Goal: Task Accomplishment & Management: Complete application form

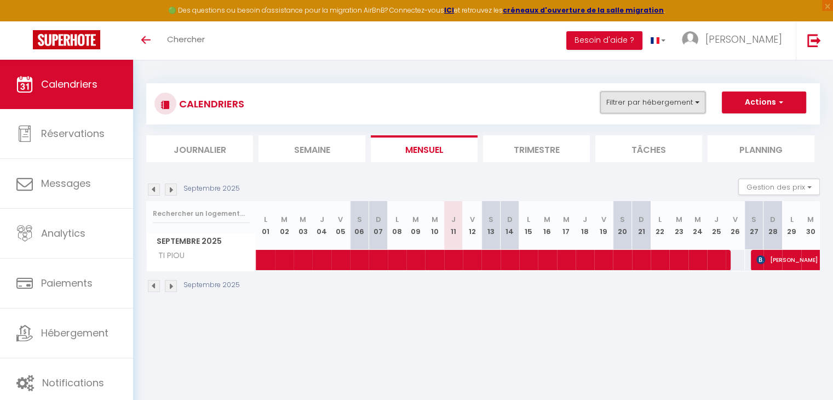
click at [639, 103] on button "Filtrer par hébergement" at bounding box center [652, 102] width 105 height 22
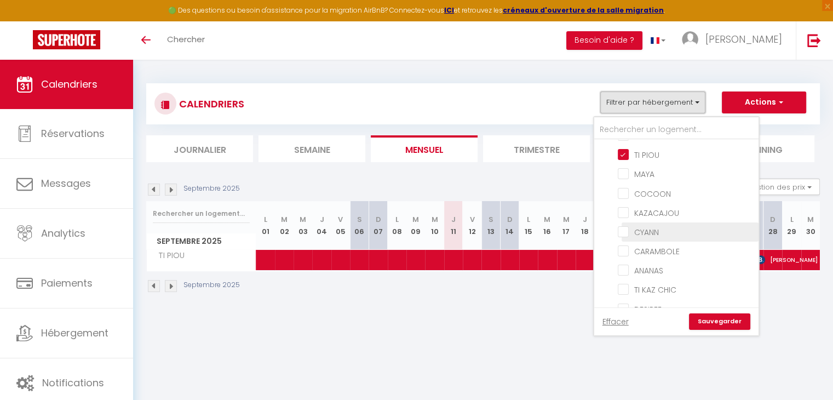
scroll to position [219, 0]
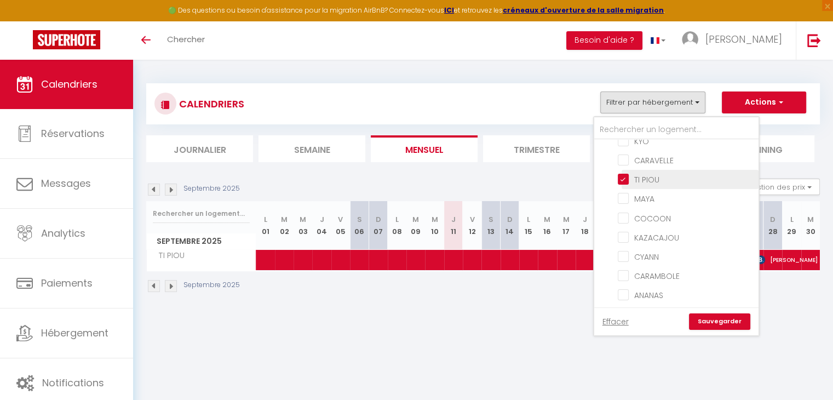
click at [655, 173] on input "TI PIOU" at bounding box center [686, 178] width 137 height 11
checkbox input "false"
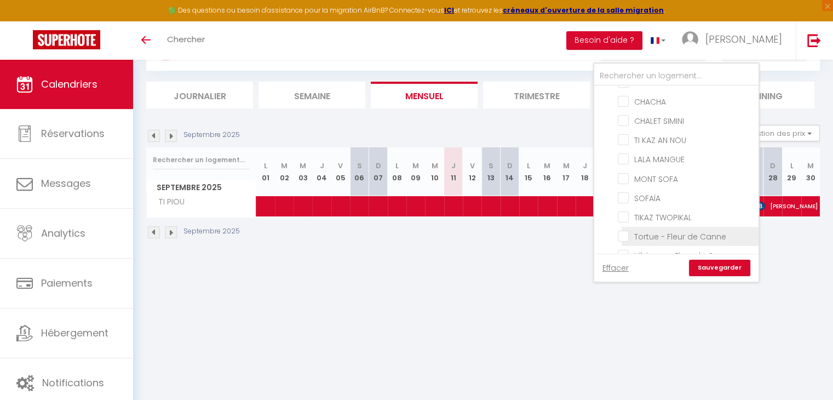
scroll to position [59, 0]
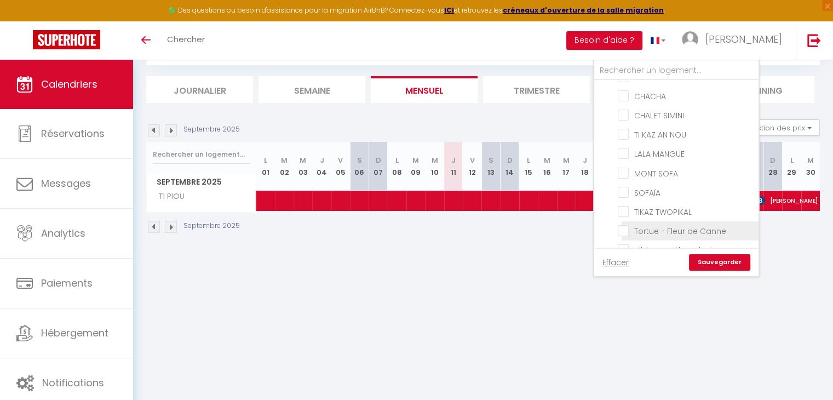
click at [658, 225] on input "Tortue - Fleur de Canne" at bounding box center [686, 230] width 137 height 11
checkbox input "true"
checkbox input "false"
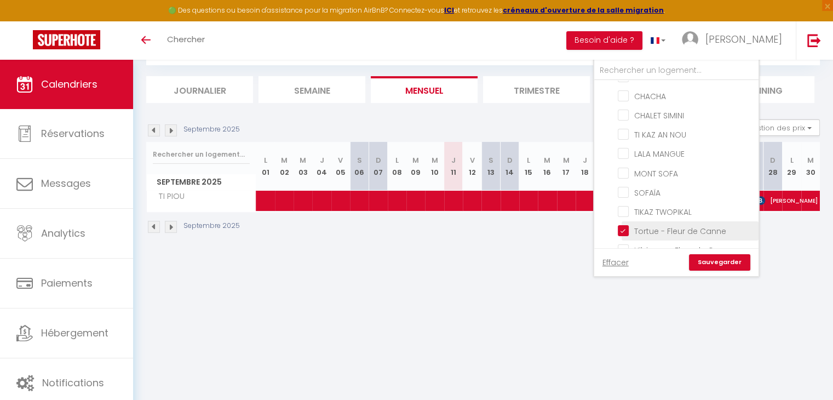
checkbox input "false"
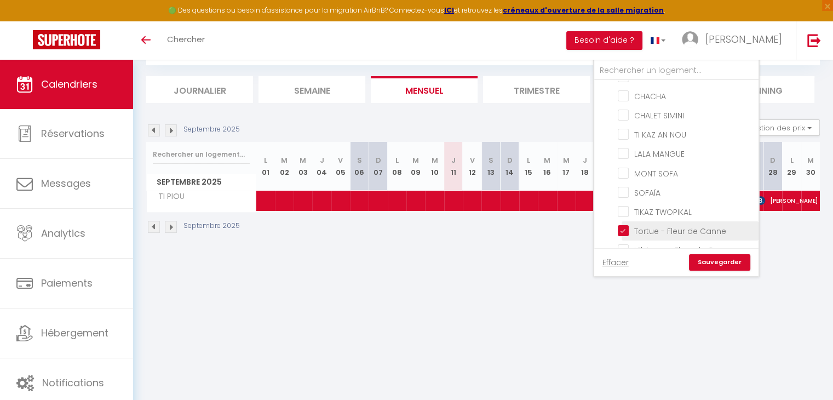
checkbox input "false"
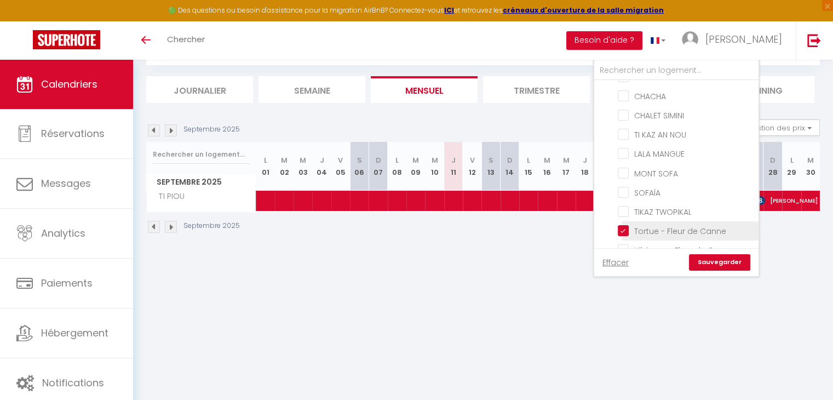
checkbox input "false"
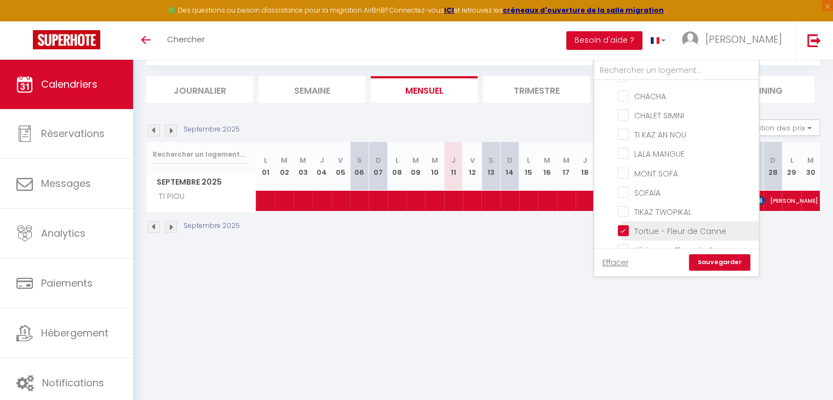
checkbox input "false"
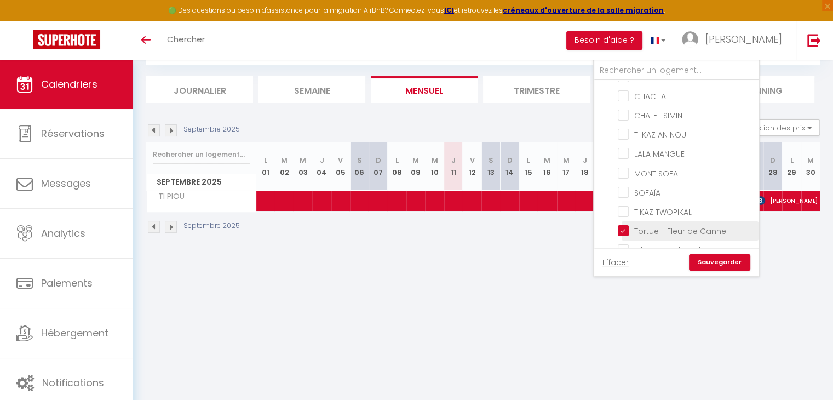
checkbox input "false"
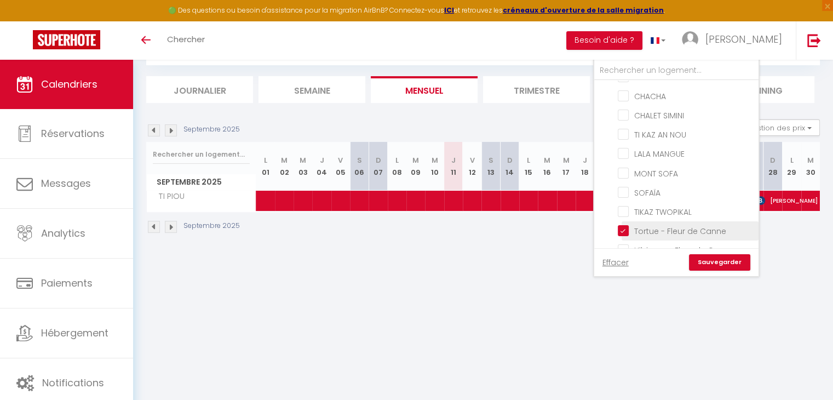
checkbox input "false"
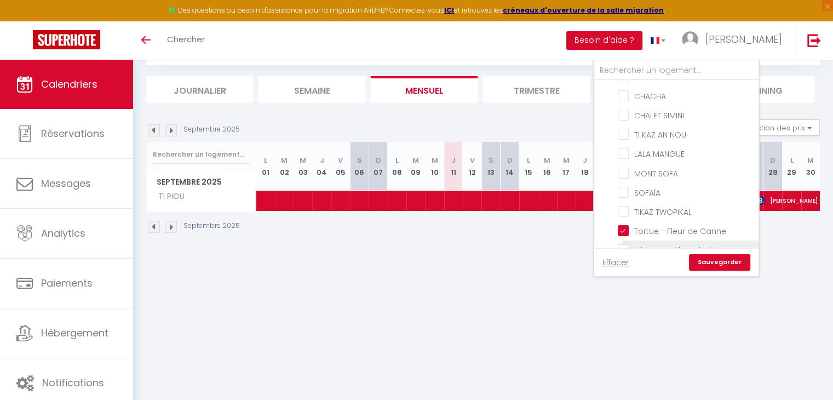
click at [657, 244] on input "Hibiscus - Fleur de Canne" at bounding box center [686, 249] width 137 height 11
checkbox input "true"
checkbox input "false"
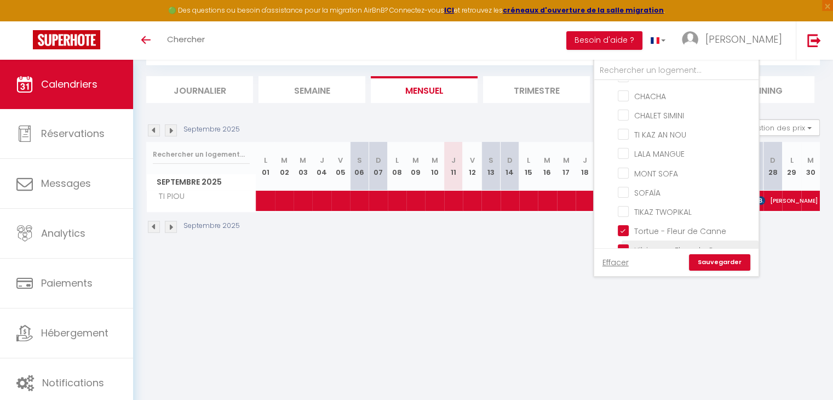
checkbox input "false"
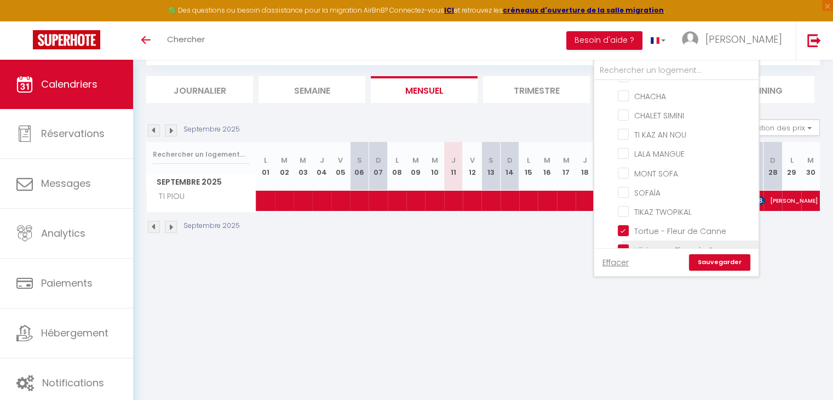
checkbox input "false"
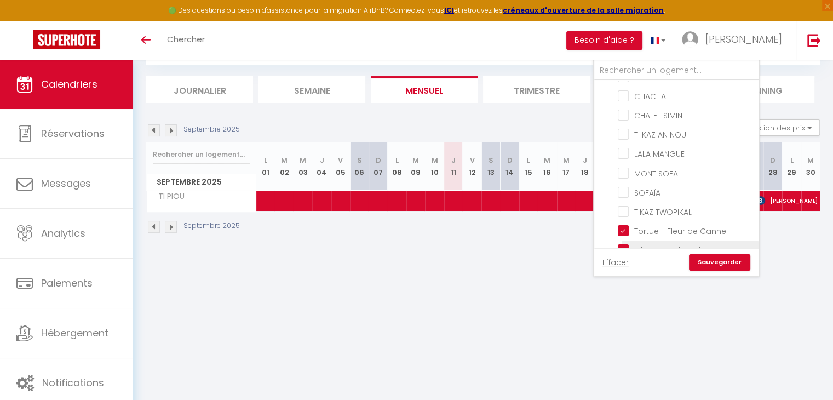
checkbox input "false"
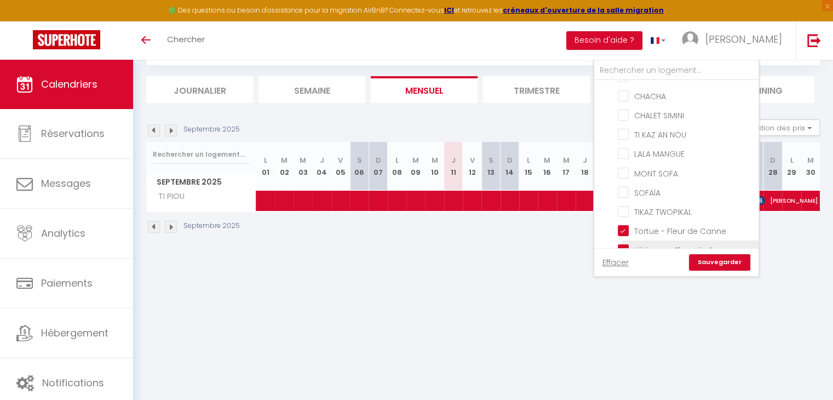
checkbox input "false"
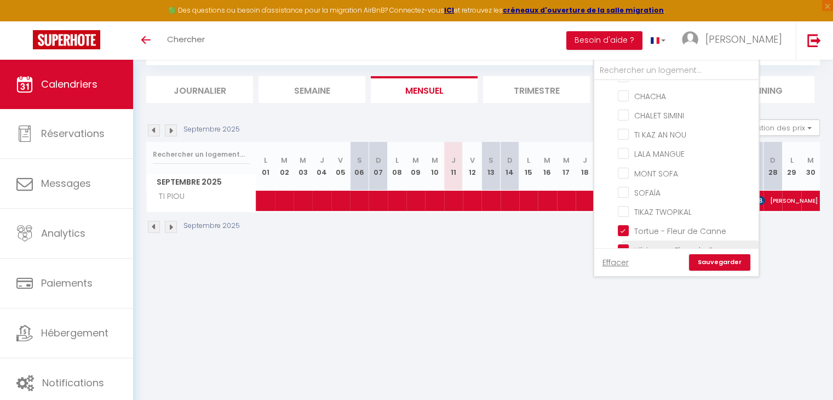
checkbox input "false"
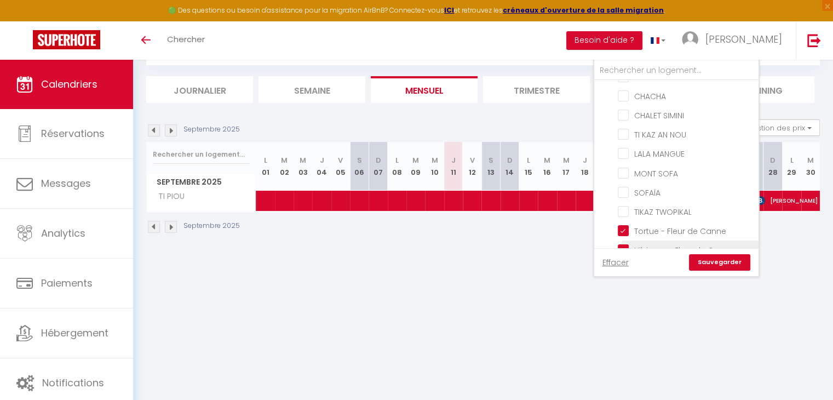
checkbox input "false"
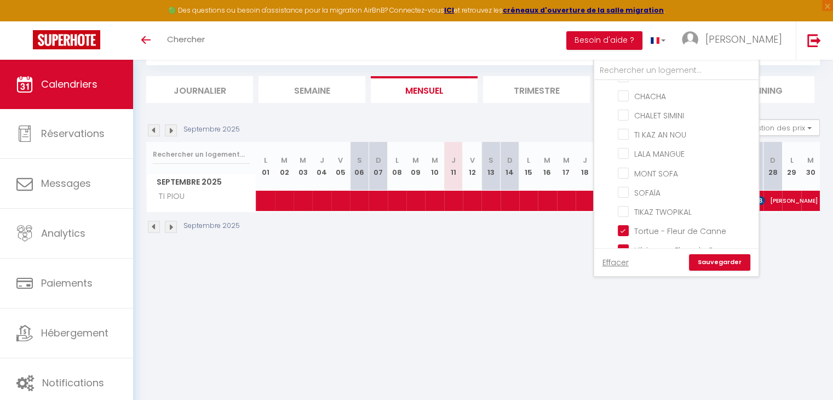
click at [710, 261] on link "Sauvegarder" at bounding box center [719, 262] width 61 height 16
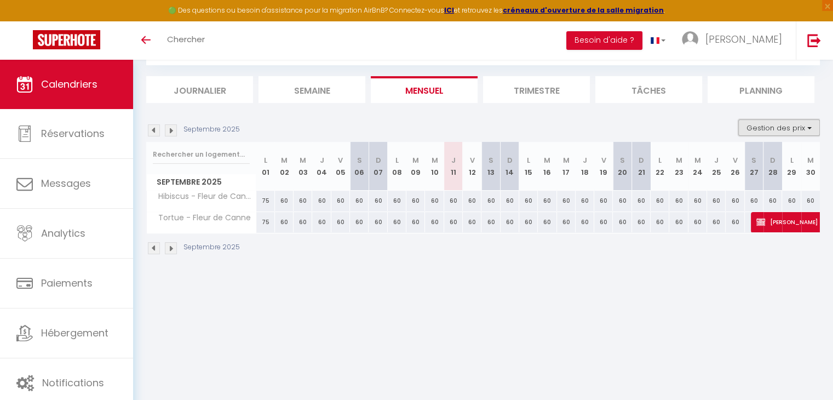
click at [782, 132] on button "Gestion des prix" at bounding box center [779, 127] width 82 height 16
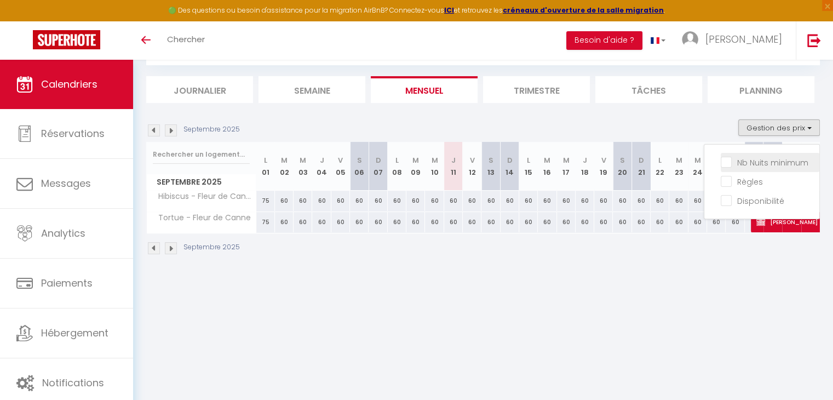
click at [770, 159] on input "Nb Nuits minimum" at bounding box center [770, 161] width 99 height 11
checkbox input "true"
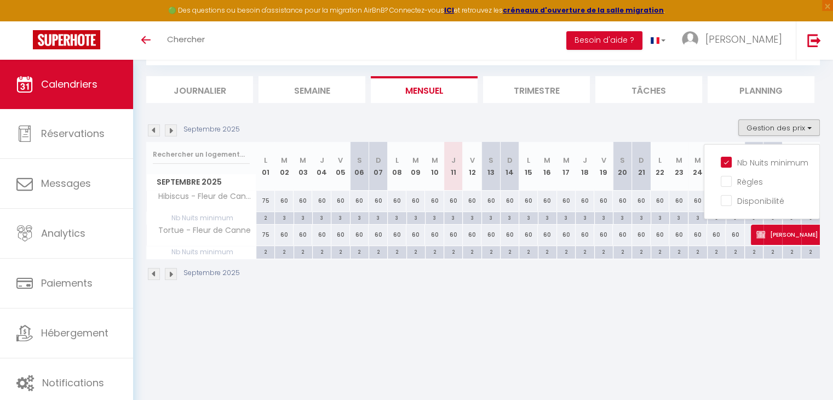
click at [517, 309] on body "🟢 Des questions ou besoin d'assistance pour la migration AirBnB? Connectez-vous…" at bounding box center [416, 201] width 833 height 400
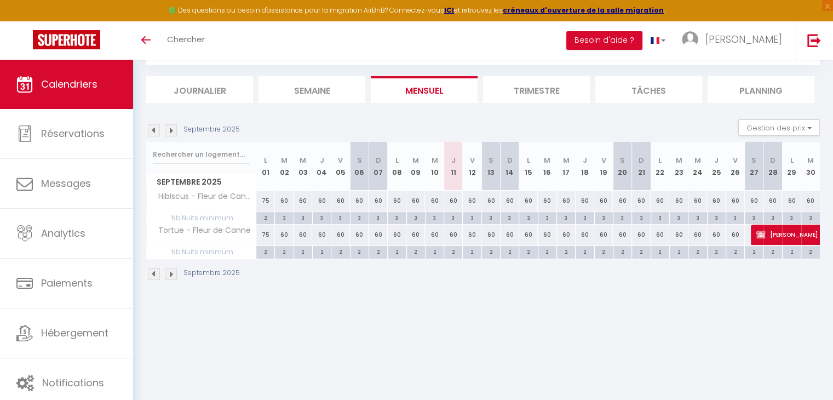
click at [171, 276] on img at bounding box center [171, 274] width 12 height 12
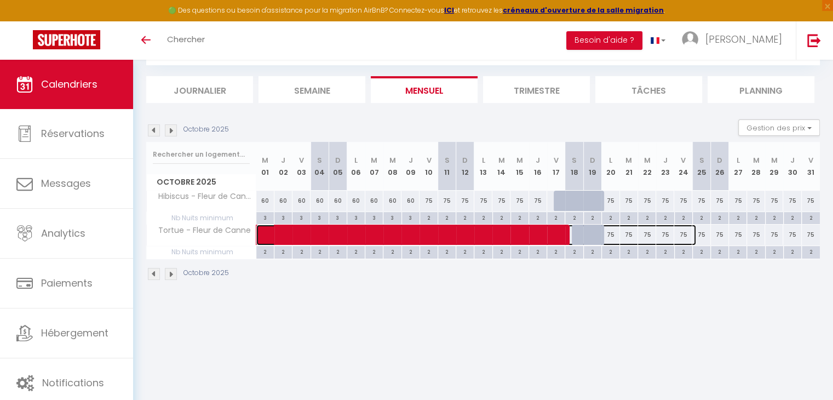
click at [445, 237] on span at bounding box center [482, 235] width 428 height 21
select select "OK"
select select "KO"
select select "0"
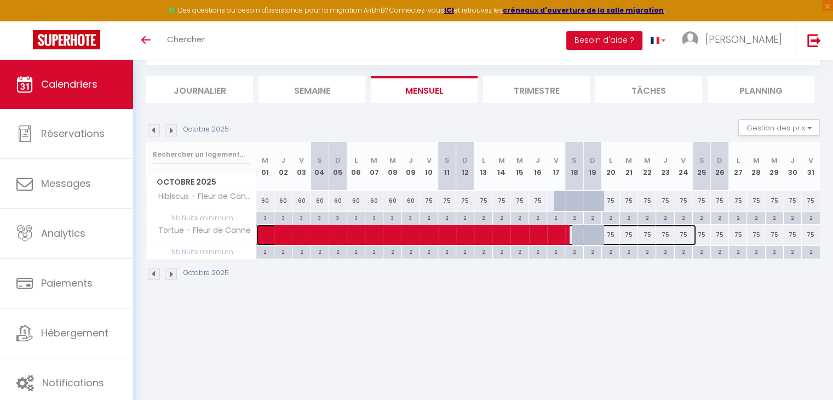
select select "1"
select select
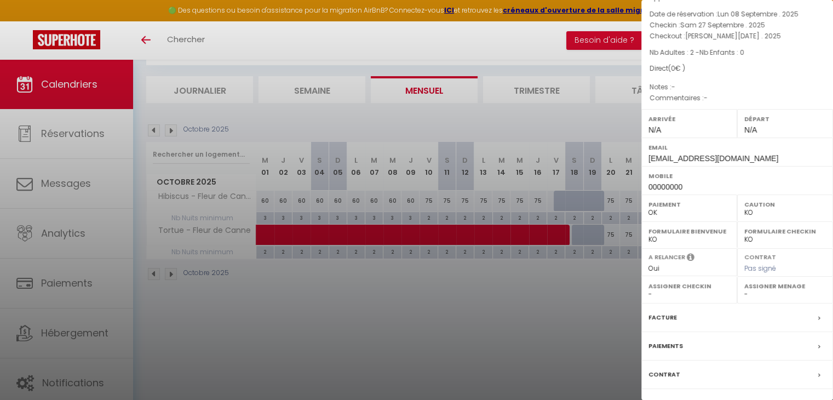
scroll to position [0, 0]
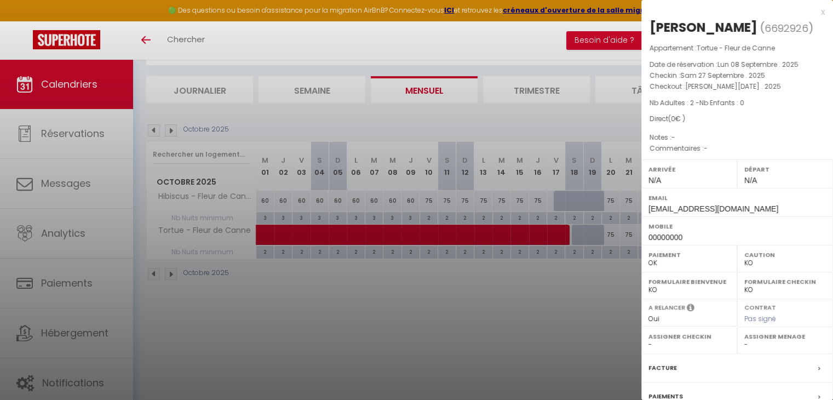
click at [106, 328] on div at bounding box center [416, 200] width 833 height 400
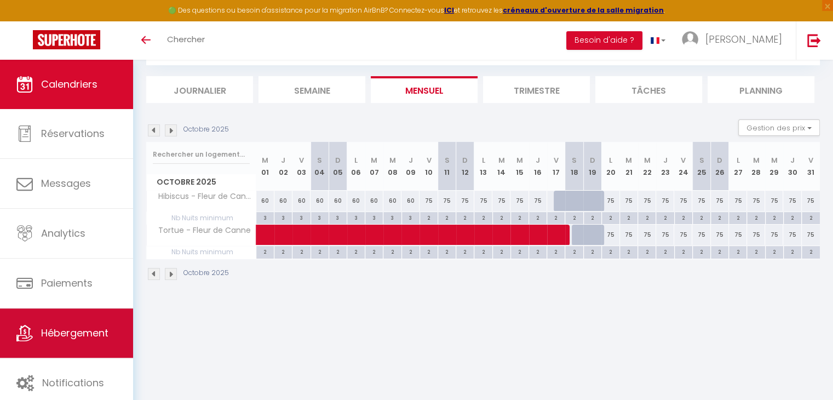
click at [87, 329] on span "Hébergement" at bounding box center [74, 333] width 67 height 14
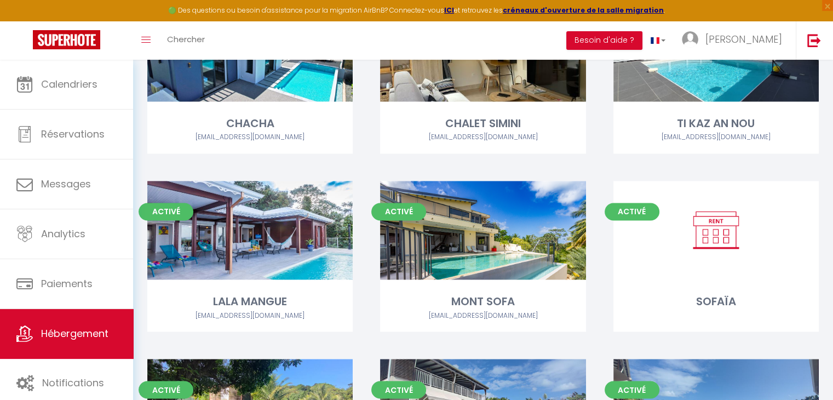
scroll to position [1918, 0]
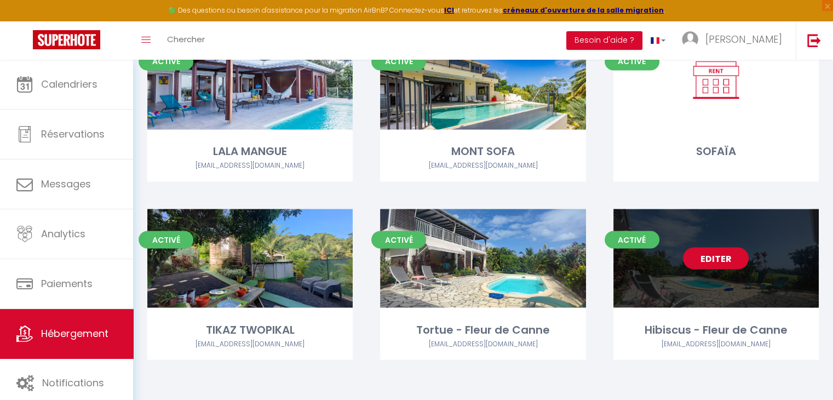
click at [723, 266] on link "Editer" at bounding box center [716, 258] width 66 height 22
click at [710, 256] on link "Editer" at bounding box center [716, 258] width 66 height 22
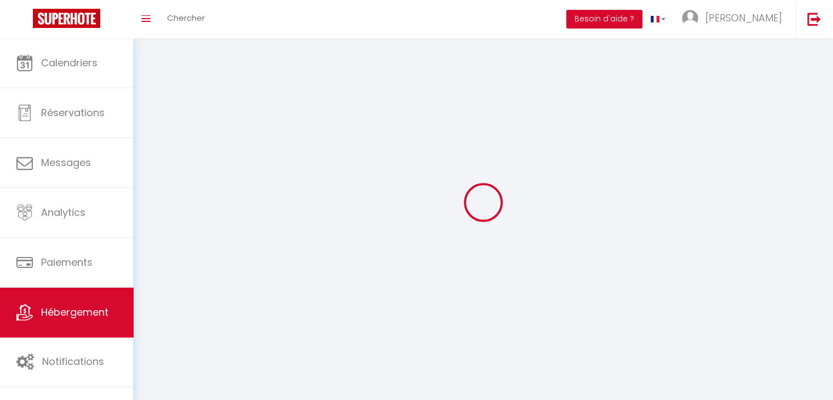
select select "28"
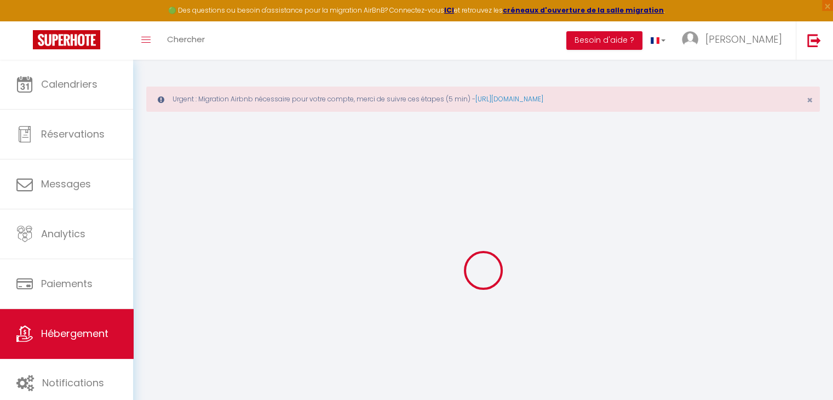
select select
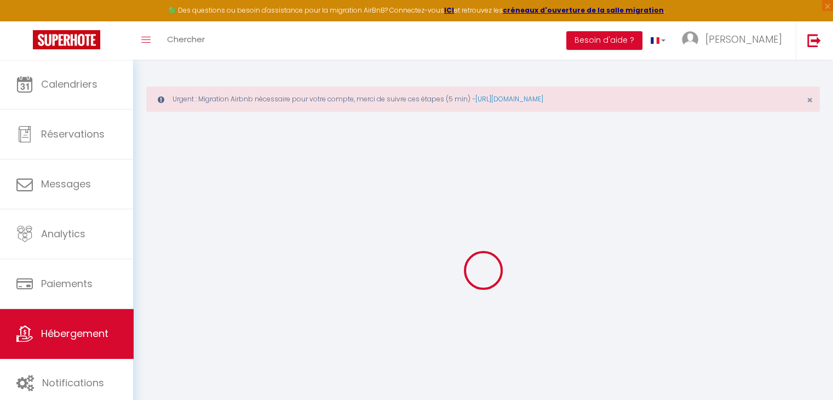
select select
checkbox input "false"
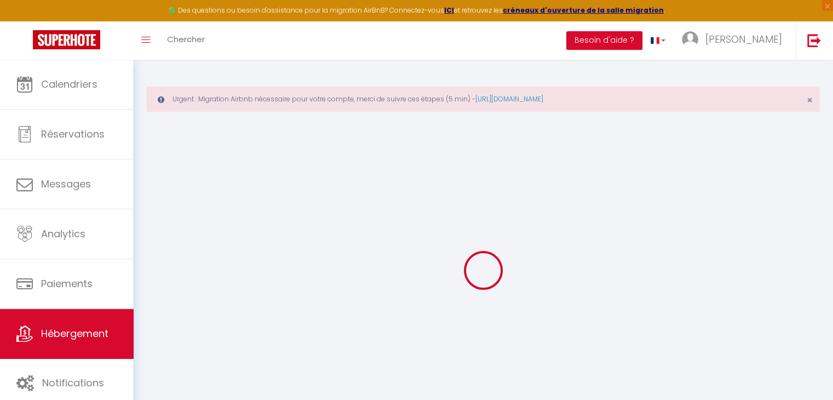
select select
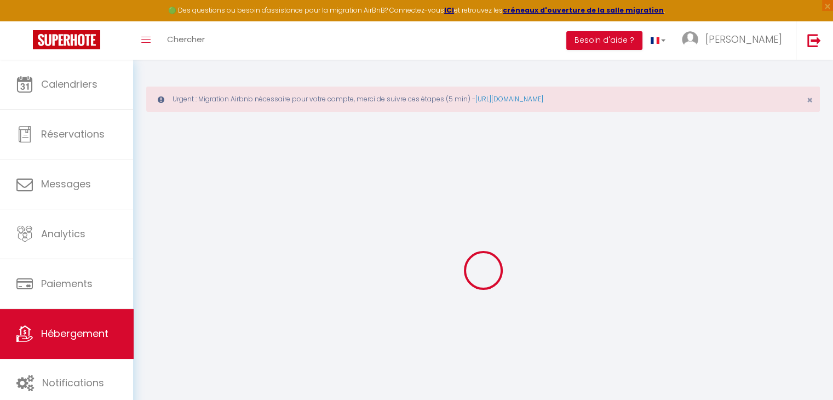
select select
checkbox input "false"
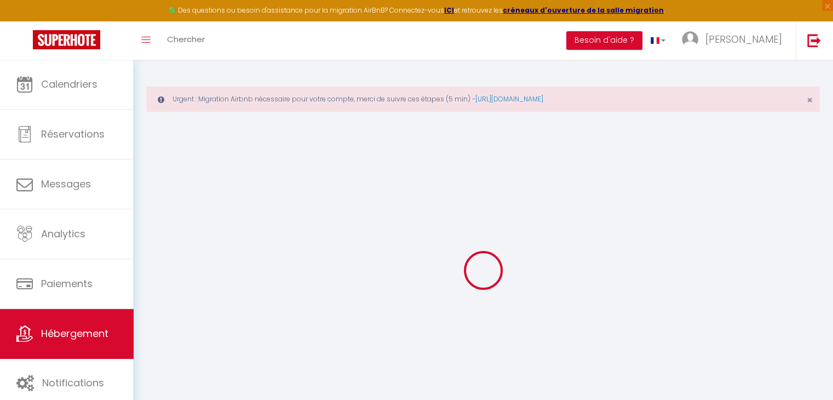
checkbox input "false"
select select
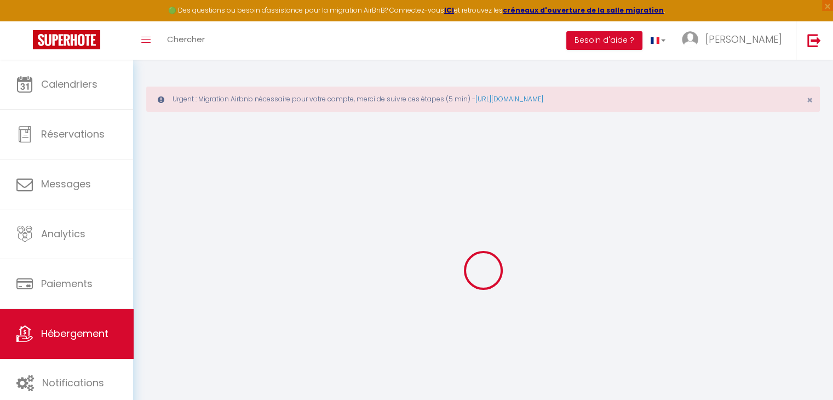
select select
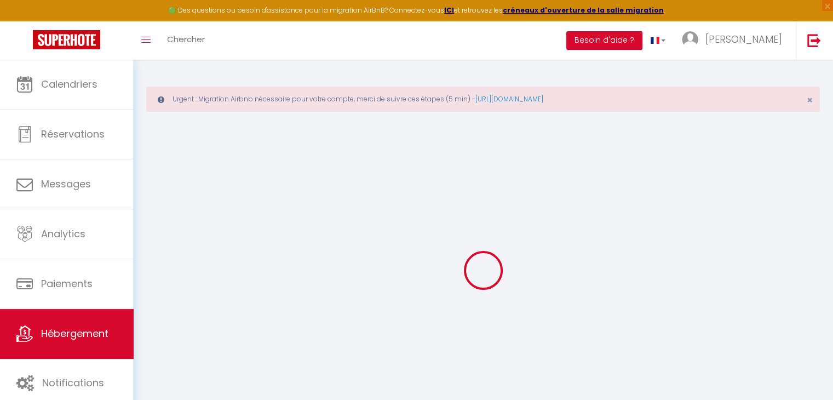
checkbox input "false"
select select
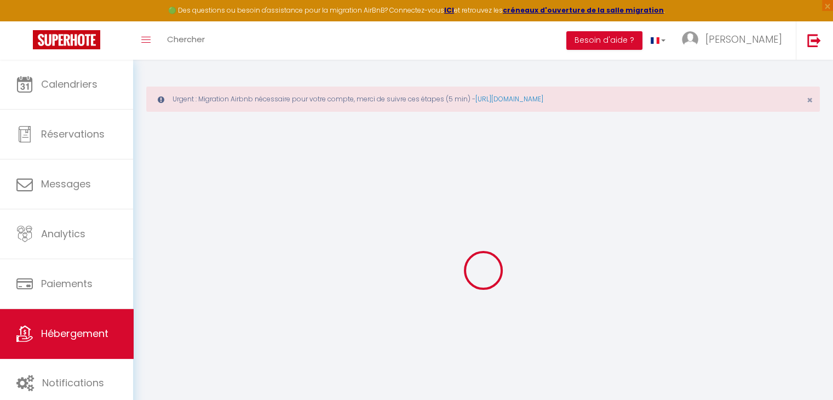
select select
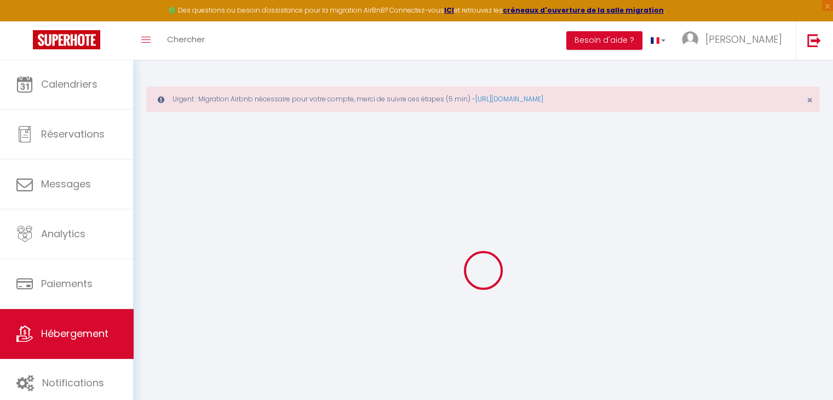
select select
checkbox input "false"
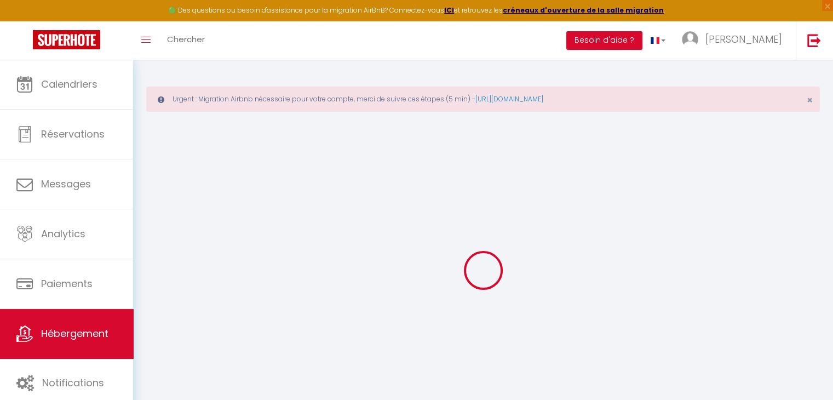
checkbox input "false"
select select
type input "Hibiscus - Fleur de Canne"
type input "Conciergerie"
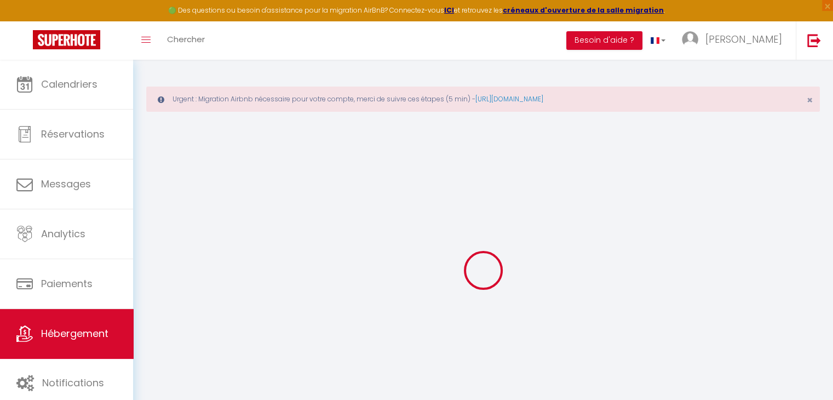
type input "Sous Le Vent"
select select "2"
type input "75"
type input "10"
type input "40"
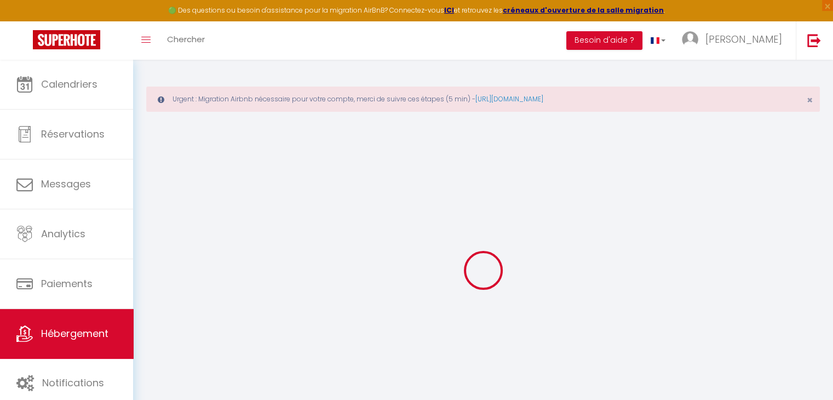
type input "0.80"
type input "300"
type input "2.1"
select select
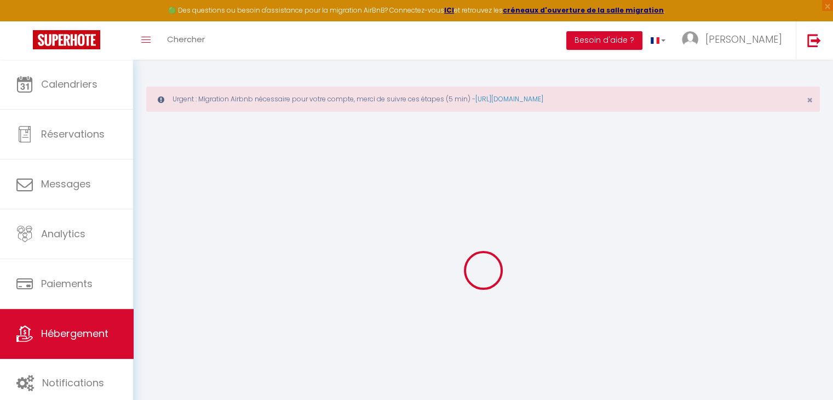
select select
type input "17 La Ramée"
type input "97115"
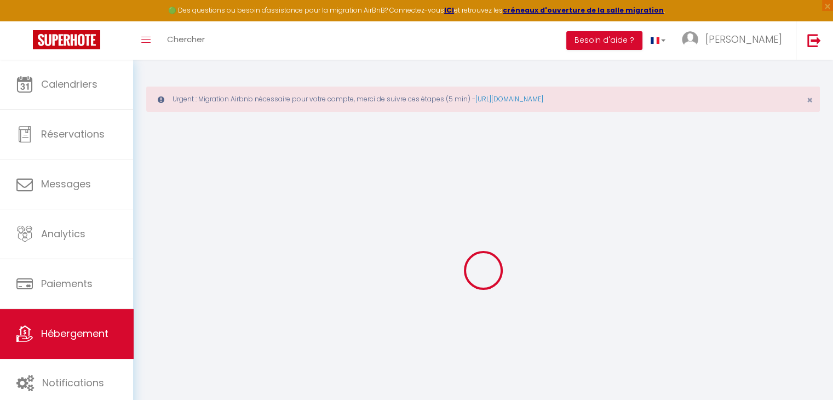
type input "SAINTE ROSE"
select select "88"
type input "[EMAIL_ADDRESS][DOMAIN_NAME]"
select select
checkbox input "false"
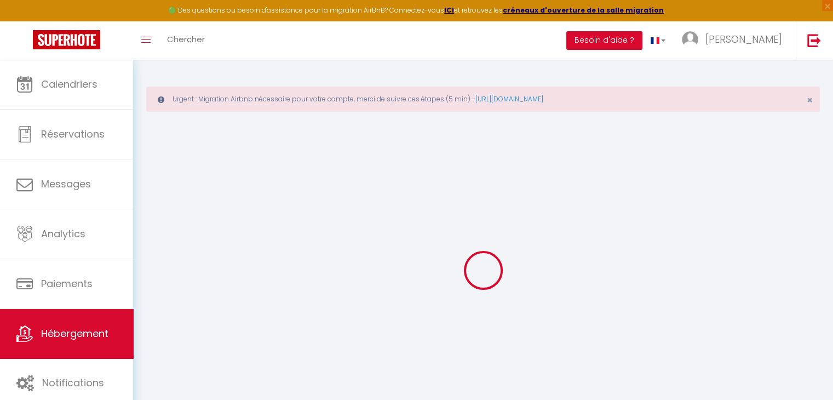
checkbox input "false"
type input "0"
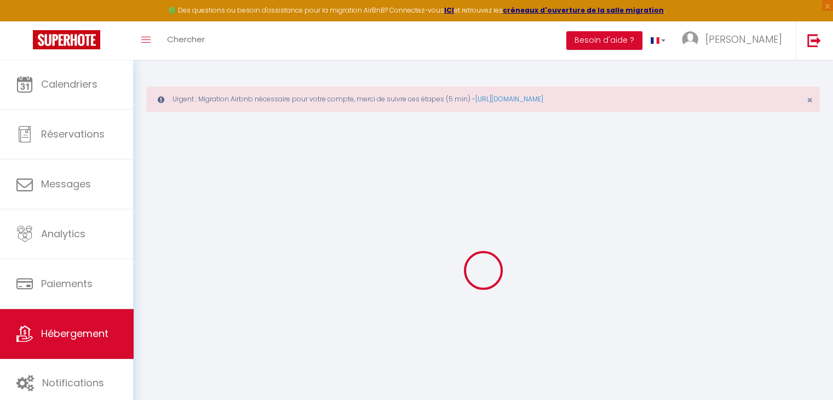
select select
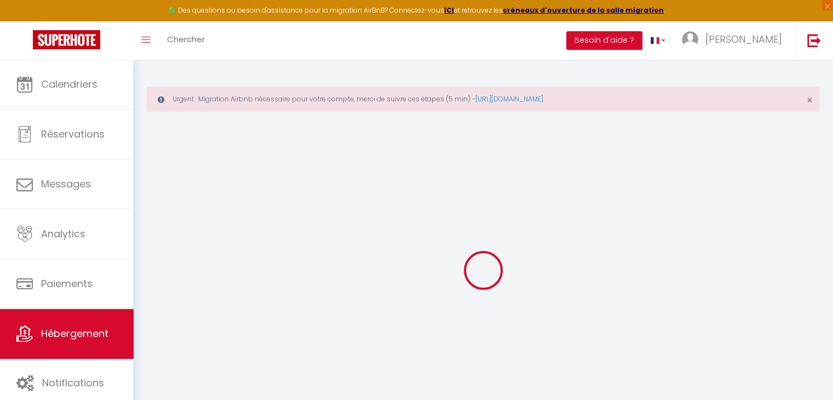
select select
checkbox input "false"
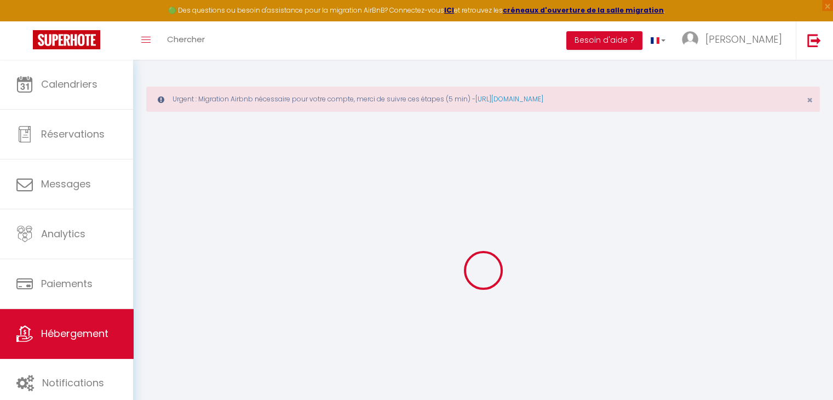
select select
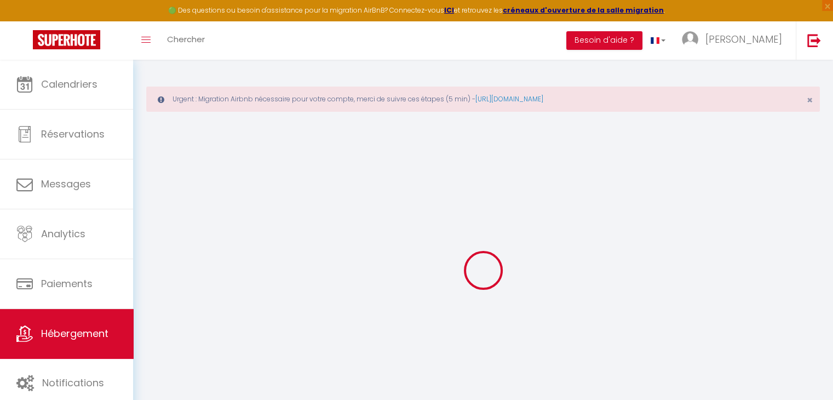
select select
checkbox input "false"
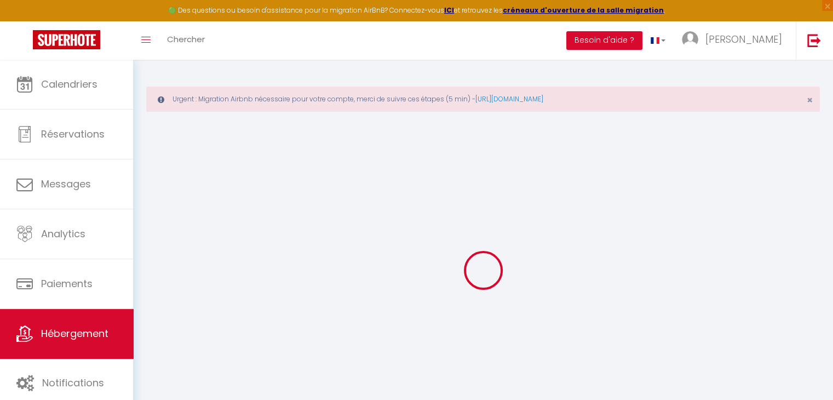
select select
checkbox input "false"
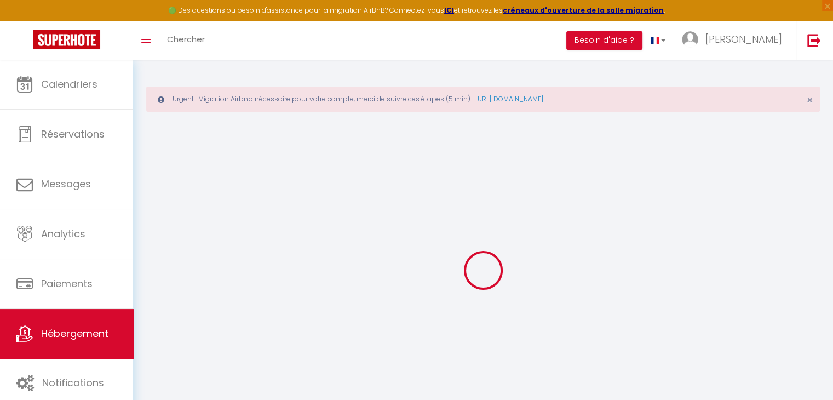
select select "16:00"
select select "21:00"
select select "10:00"
select select "30"
select select "120"
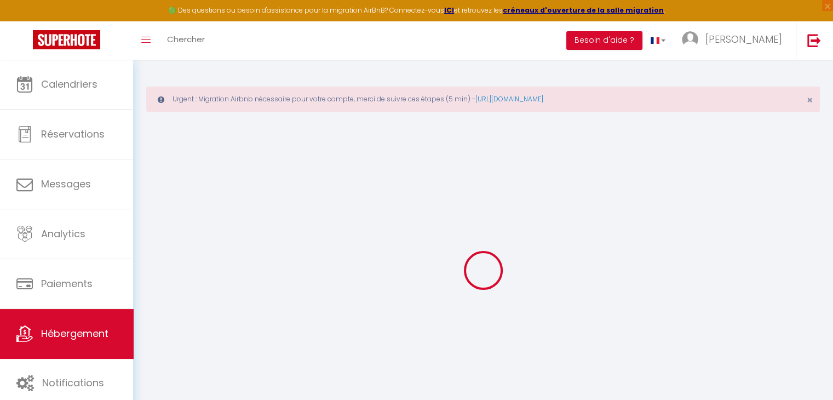
select select
checkbox input "false"
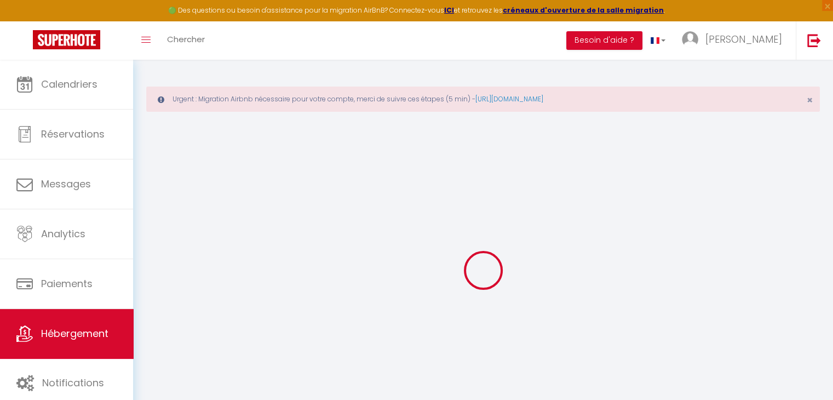
select select
checkbox input "false"
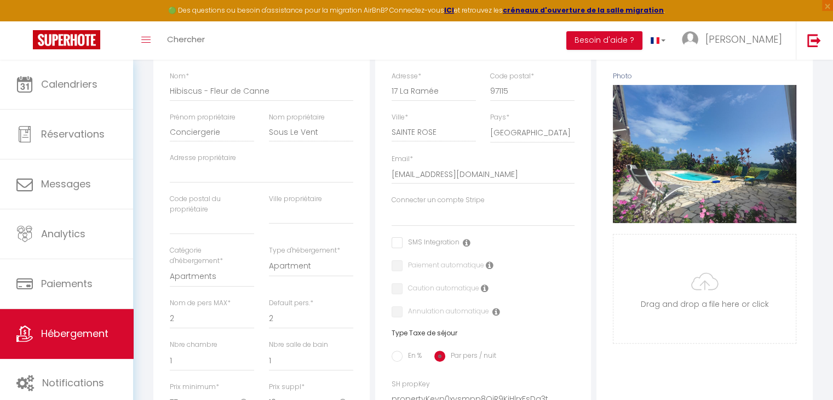
select select
checkbox input "false"
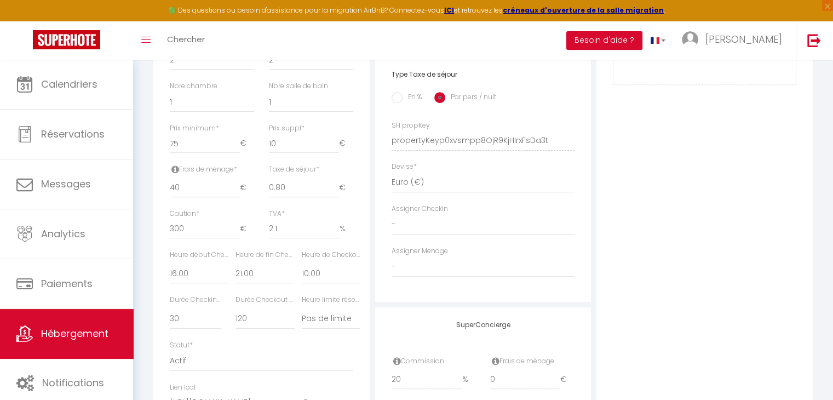
scroll to position [493, 0]
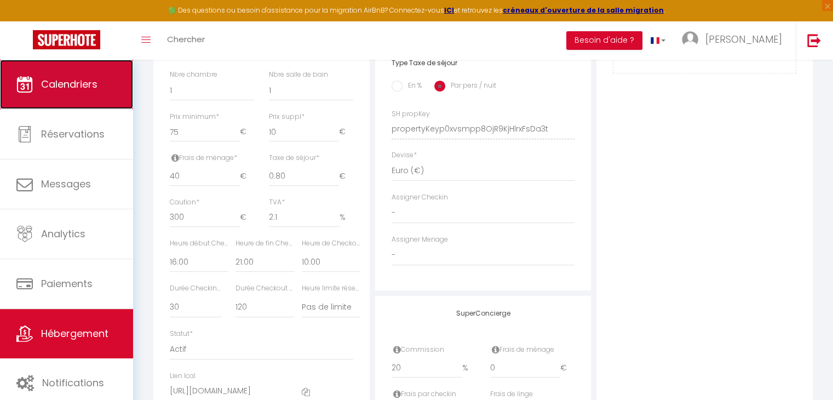
click at [15, 68] on link "Calendriers" at bounding box center [66, 84] width 133 height 49
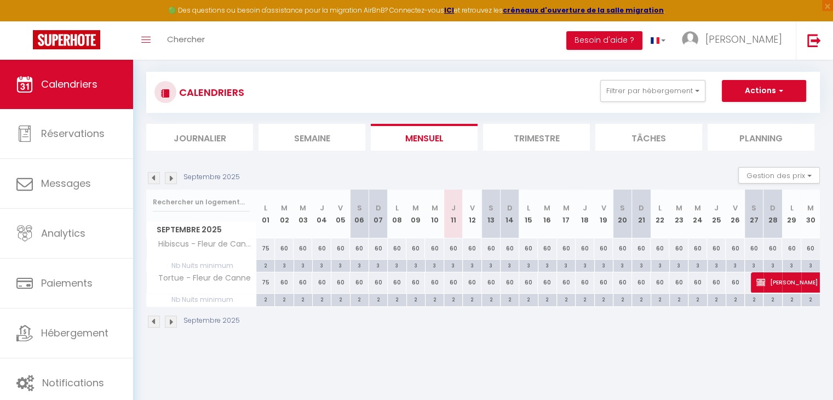
scroll to position [59, 0]
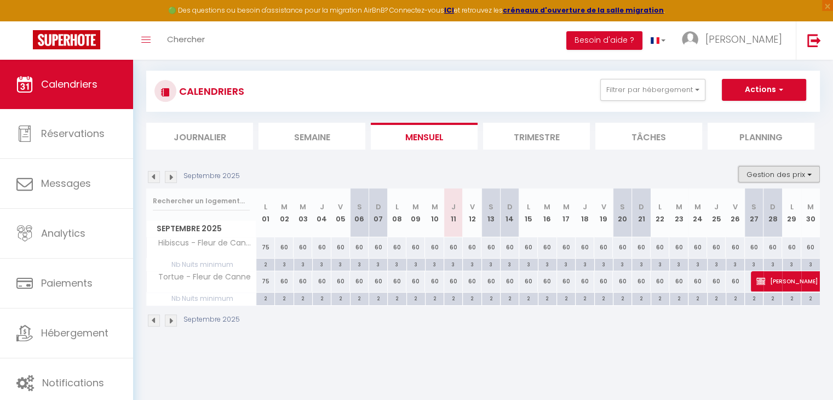
click at [765, 176] on button "Gestion des prix" at bounding box center [779, 174] width 82 height 16
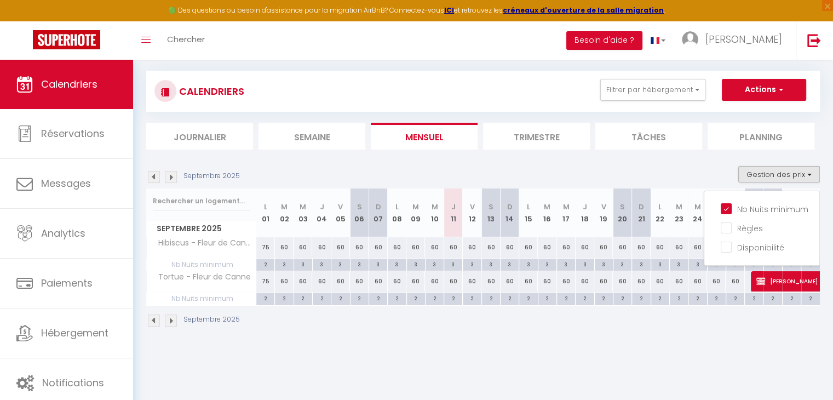
click at [677, 169] on div "Septembre 2025 Gestion des prix Nb Nuits minimum Règles Disponibilité" at bounding box center [483, 177] width 674 height 22
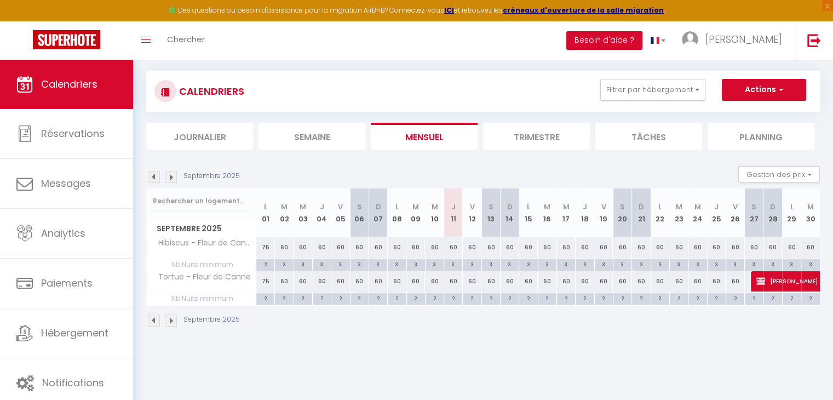
click at [166, 320] on img at bounding box center [171, 320] width 12 height 12
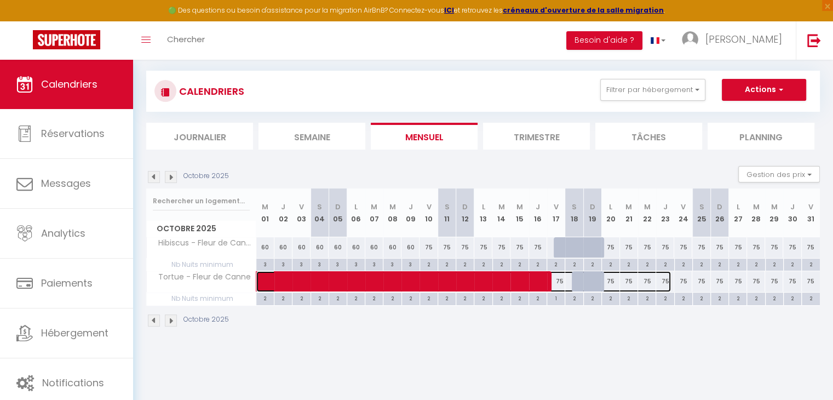
click at [559, 279] on span at bounding box center [469, 281] width 403 height 21
select select "OK"
select select "KO"
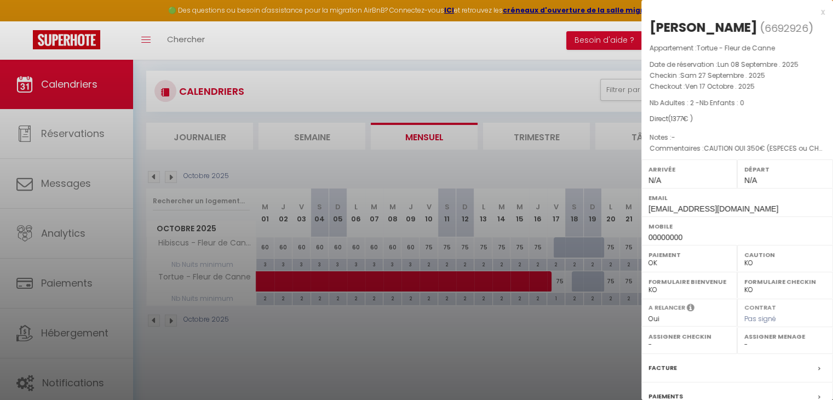
click at [594, 314] on div at bounding box center [416, 200] width 833 height 400
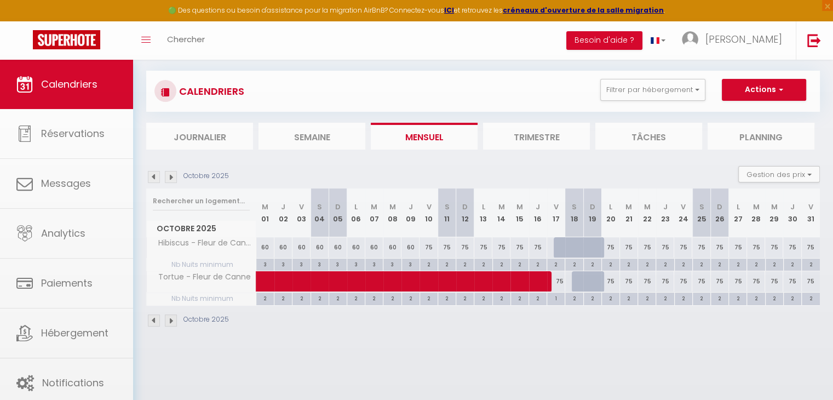
click at [593, 274] on div at bounding box center [416, 200] width 833 height 400
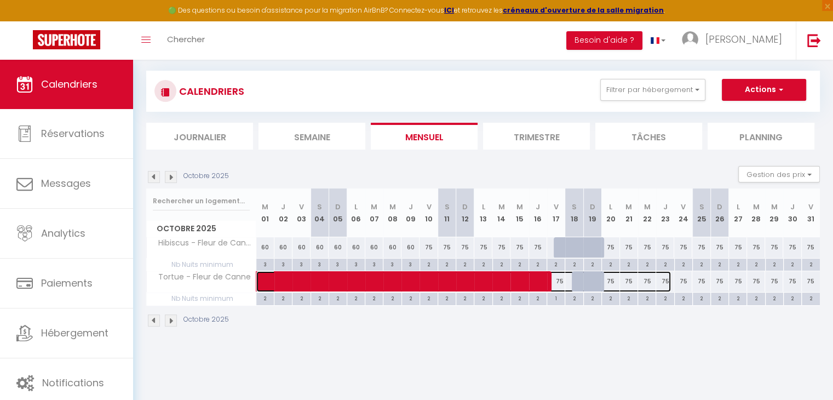
click at [580, 278] on span at bounding box center [469, 281] width 403 height 21
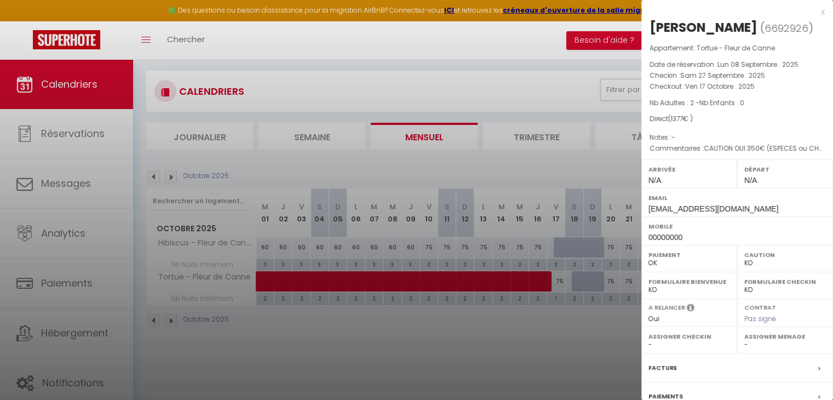
click at [815, 15] on div "x" at bounding box center [733, 11] width 184 height 13
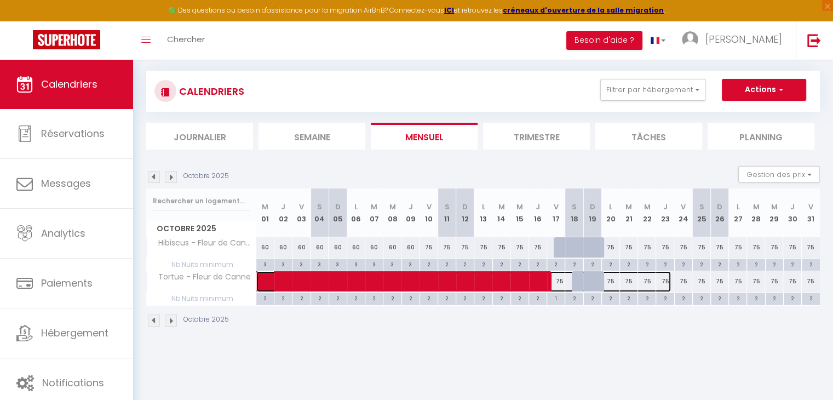
click at [594, 284] on span at bounding box center [469, 281] width 403 height 21
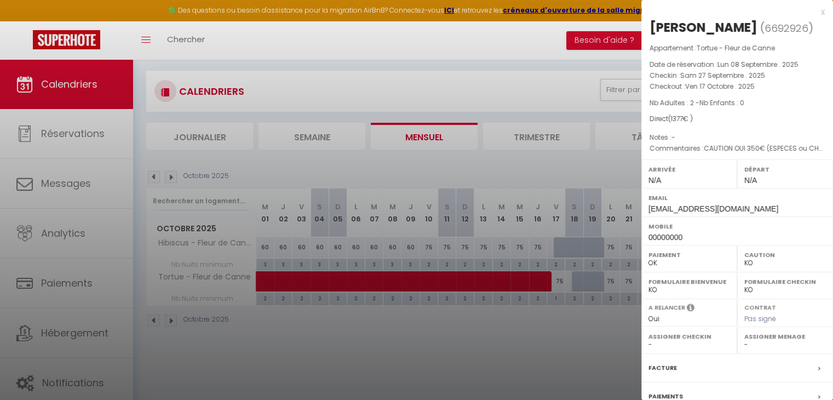
click at [623, 283] on div at bounding box center [416, 200] width 833 height 400
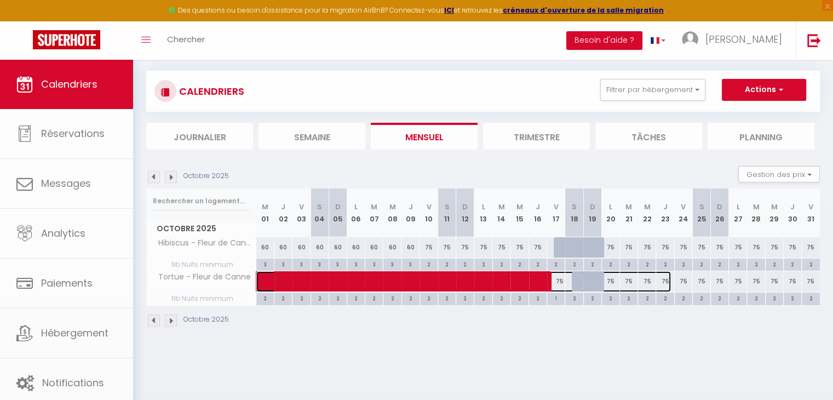
click at [622, 279] on span at bounding box center [469, 281] width 403 height 21
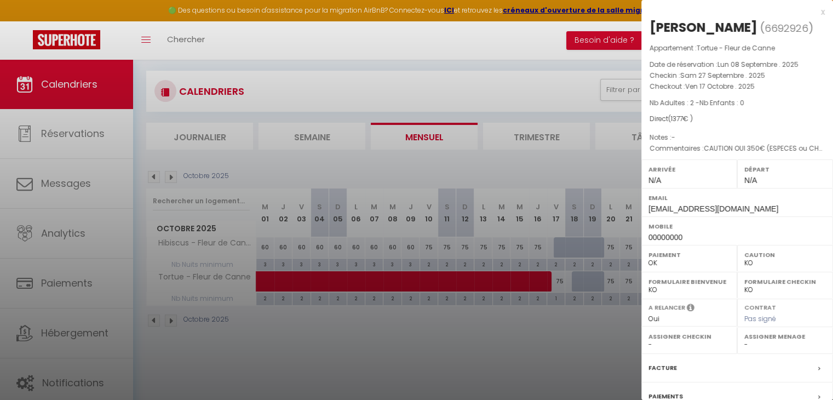
click at [632, 277] on div at bounding box center [416, 200] width 833 height 400
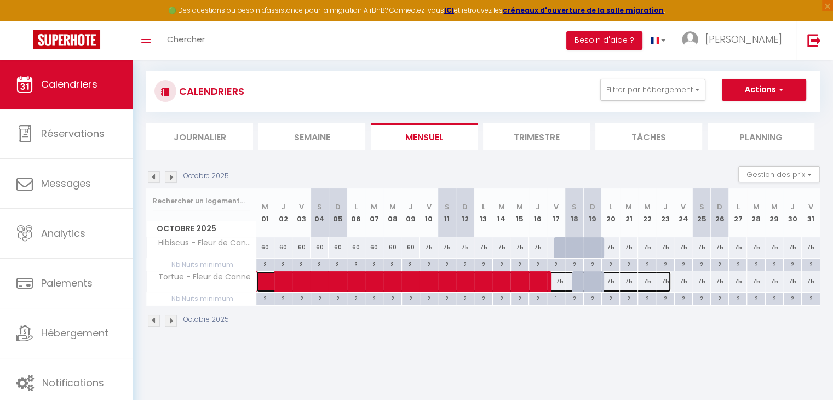
click at [651, 278] on span at bounding box center [469, 281] width 403 height 21
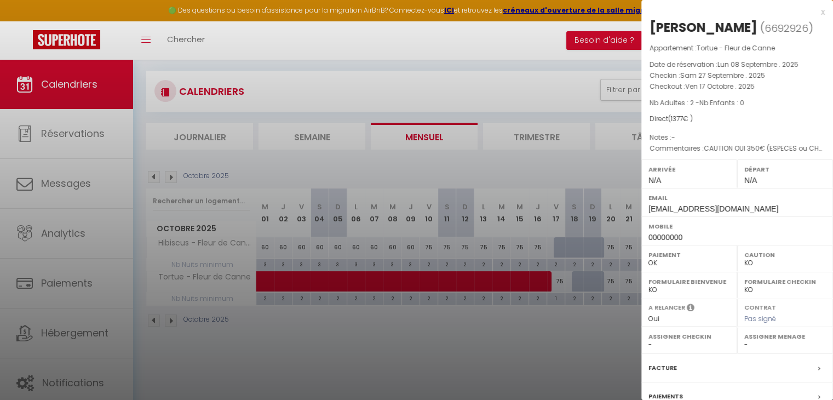
click at [624, 289] on div at bounding box center [416, 200] width 833 height 400
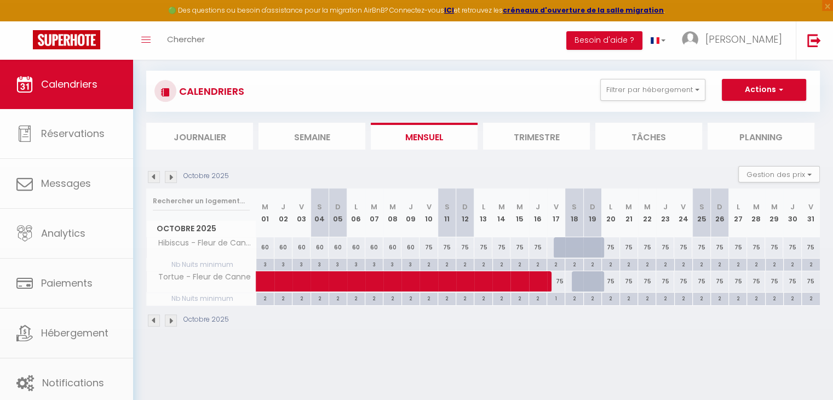
click at [703, 290] on div "75" at bounding box center [701, 281] width 18 height 20
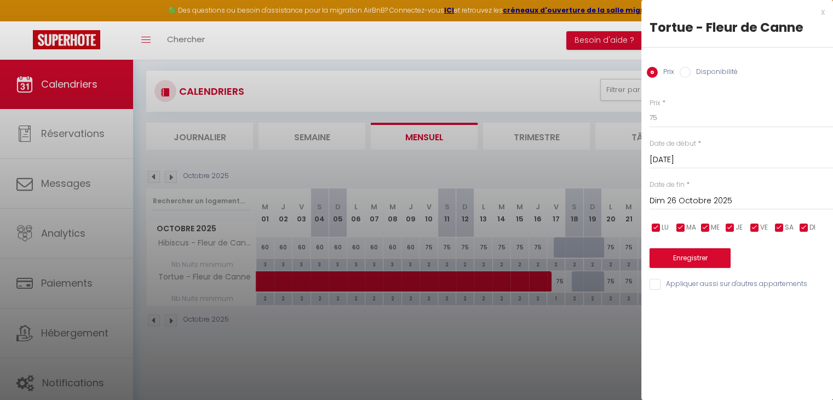
click at [717, 161] on input "Sam 25 Octobre 2025" at bounding box center [742, 160] width 184 height 14
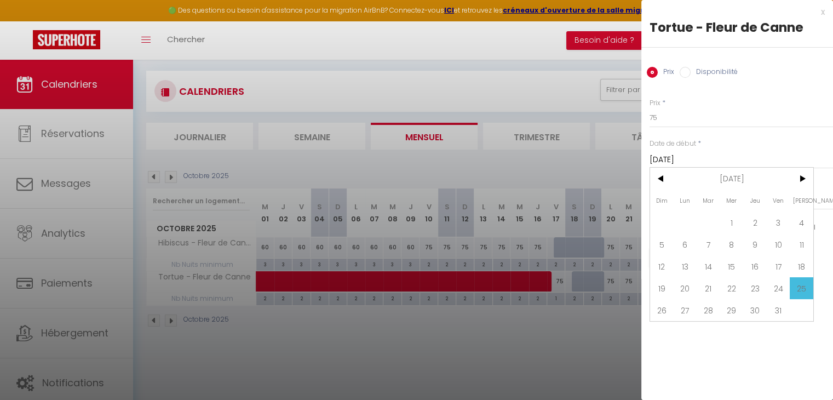
click at [777, 263] on span "17" at bounding box center [779, 266] width 24 height 22
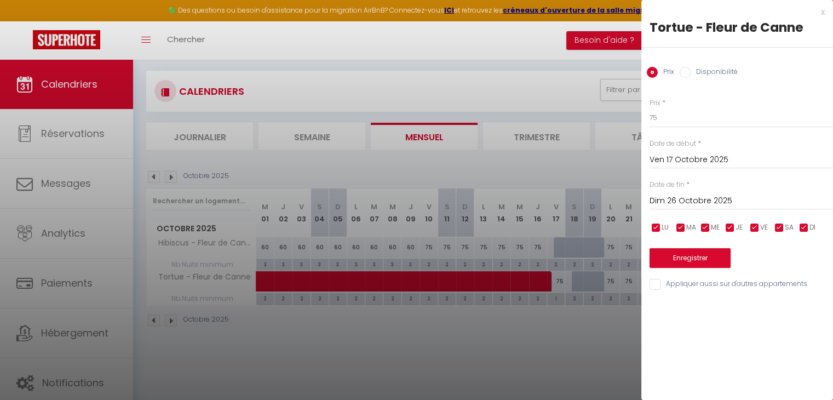
click at [700, 199] on input "Dim 26 Octobre 2025" at bounding box center [742, 201] width 184 height 14
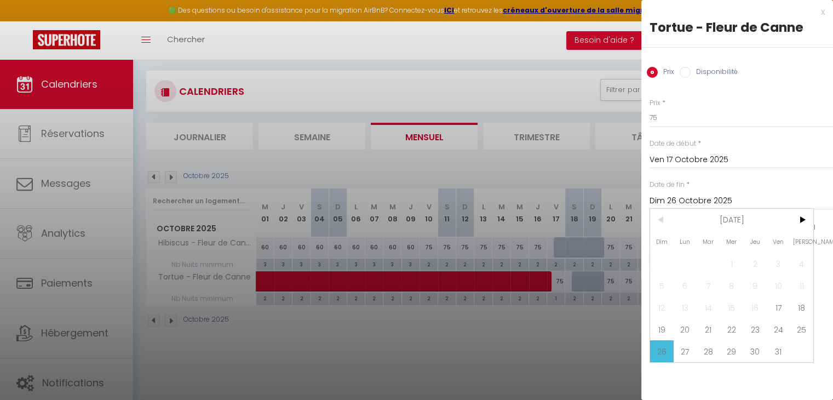
click at [793, 301] on span "18" at bounding box center [802, 307] width 24 height 22
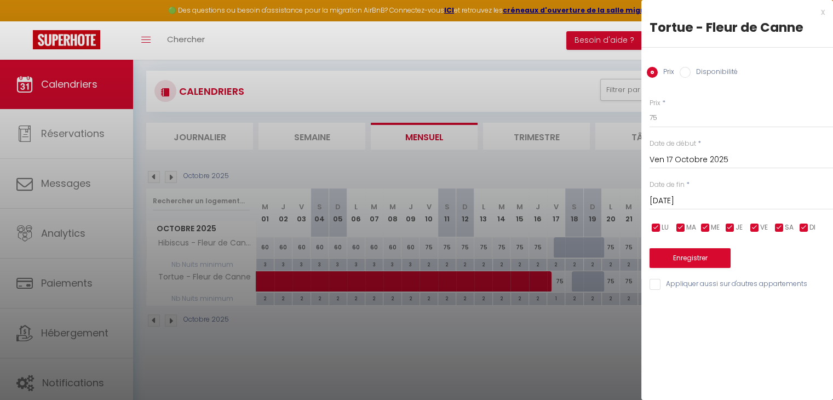
click at [696, 67] on label "Disponibilité" at bounding box center [714, 73] width 47 height 12
click at [691, 67] on input "Disponibilité" at bounding box center [685, 72] width 11 height 11
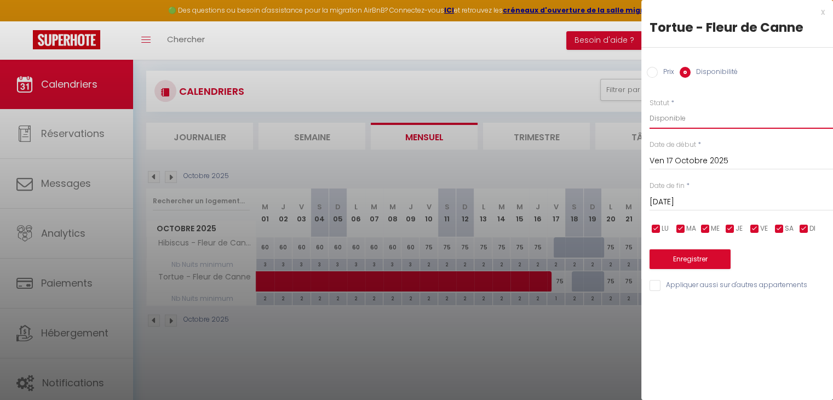
click at [689, 124] on select "Disponible Indisponible" at bounding box center [742, 118] width 184 height 21
click at [650, 108] on select "Disponible Indisponible" at bounding box center [742, 118] width 184 height 21
click at [687, 260] on button "Enregistrer" at bounding box center [690, 259] width 81 height 20
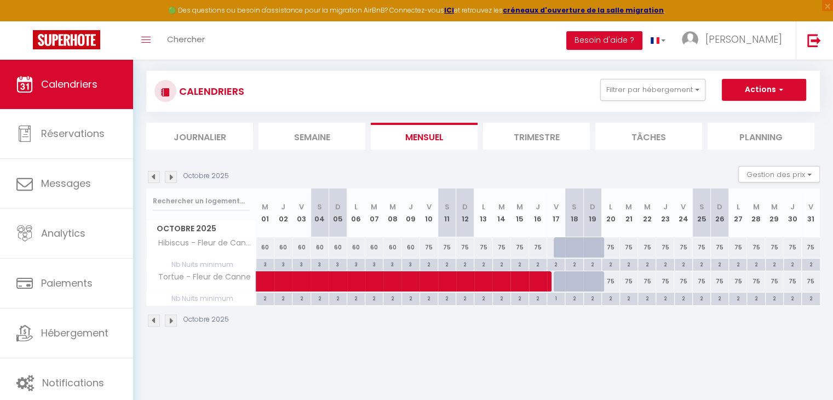
click at [152, 175] on img at bounding box center [154, 177] width 12 height 12
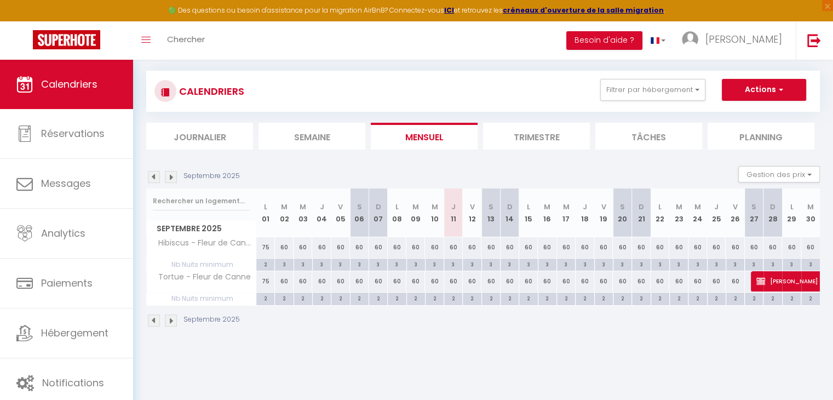
click at [453, 243] on div "60" at bounding box center [453, 247] width 19 height 20
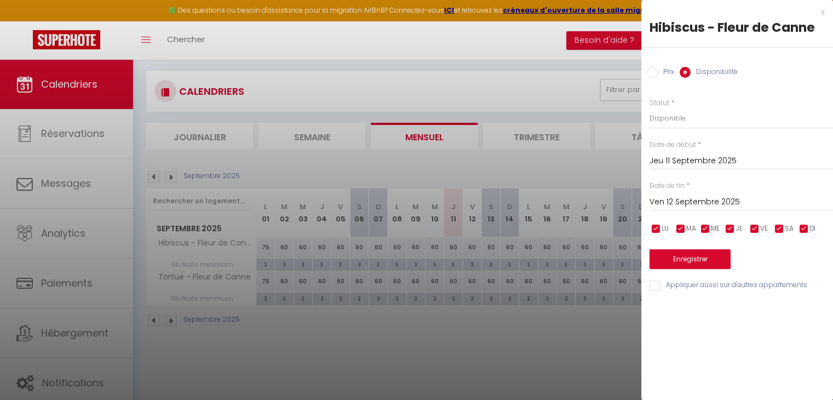
click at [824, 12] on div "x" at bounding box center [733, 11] width 184 height 13
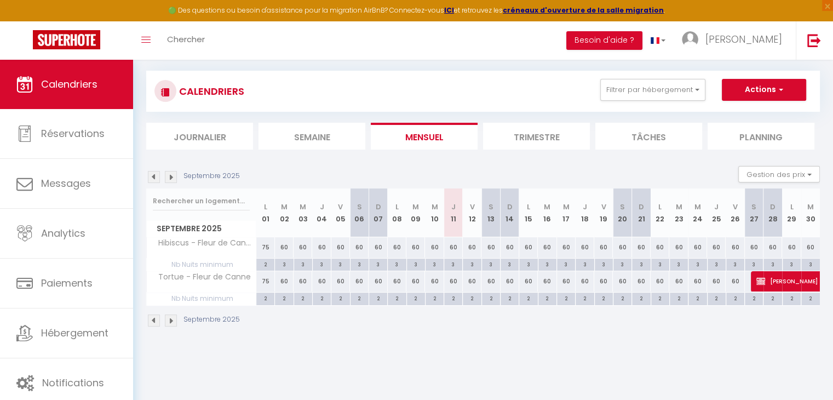
click at [454, 265] on div "3" at bounding box center [453, 264] width 18 height 10
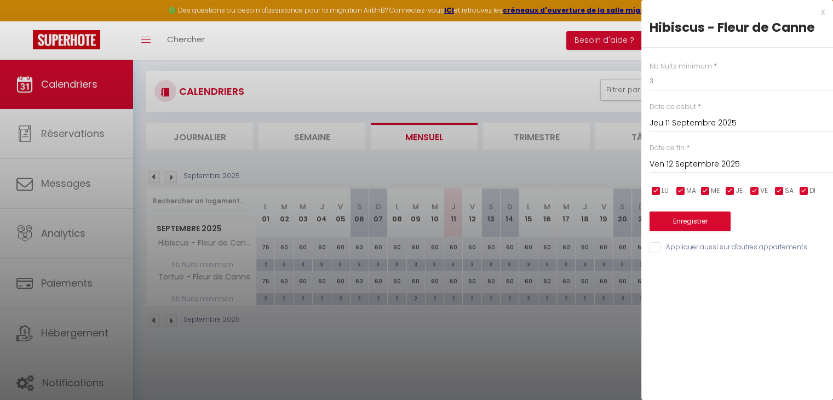
click at [679, 164] on input "Ven 12 Septembre 2025" at bounding box center [742, 164] width 184 height 14
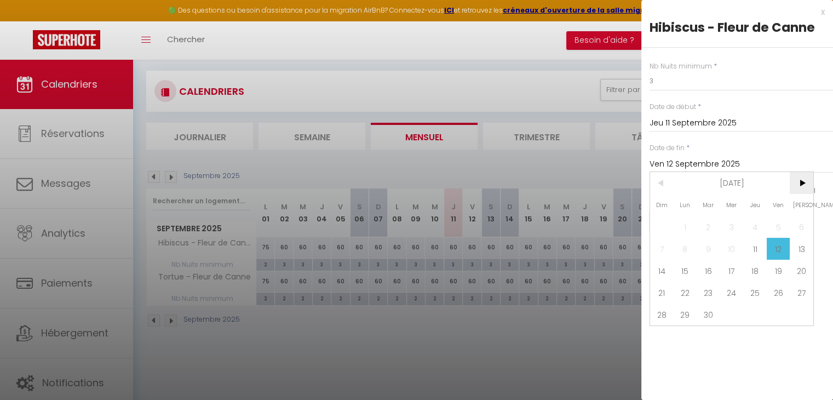
click at [805, 180] on span ">" at bounding box center [802, 183] width 24 height 22
click at [664, 295] on span "19" at bounding box center [662, 293] width 24 height 22
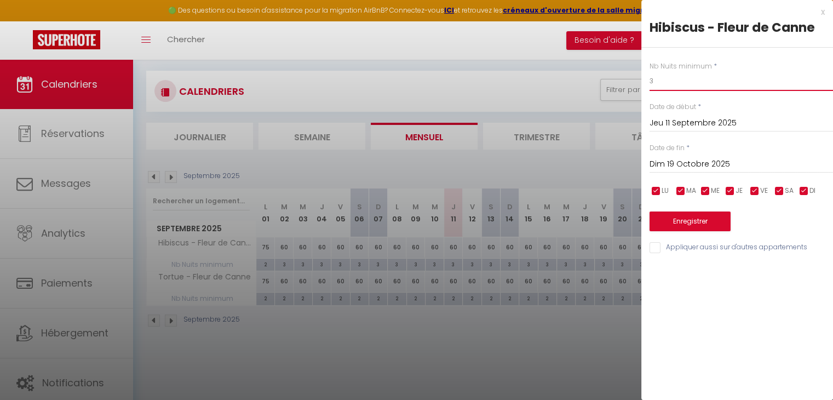
click at [679, 78] on input "3" at bounding box center [742, 81] width 184 height 20
click at [680, 226] on button "Enregistrer" at bounding box center [690, 221] width 81 height 20
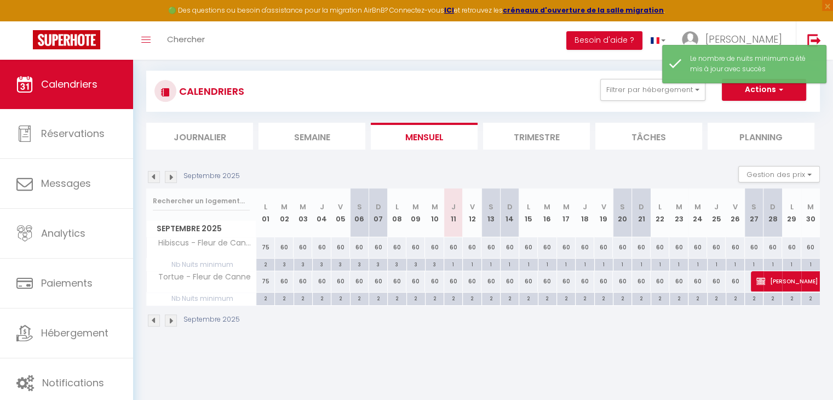
click at [171, 180] on img at bounding box center [171, 177] width 12 height 12
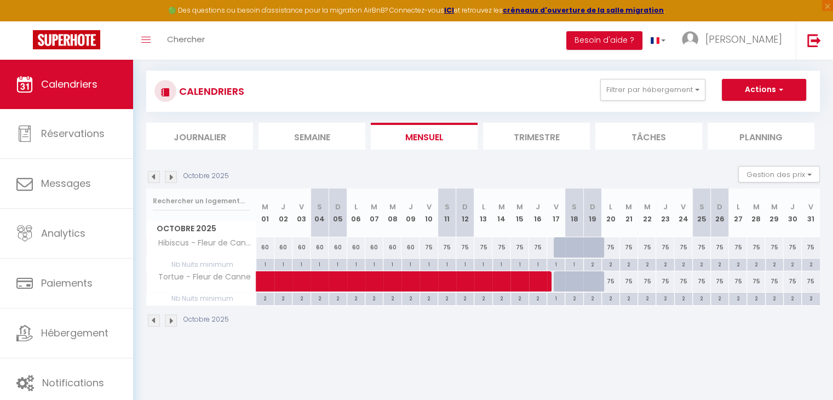
click at [149, 177] on img at bounding box center [154, 177] width 12 height 12
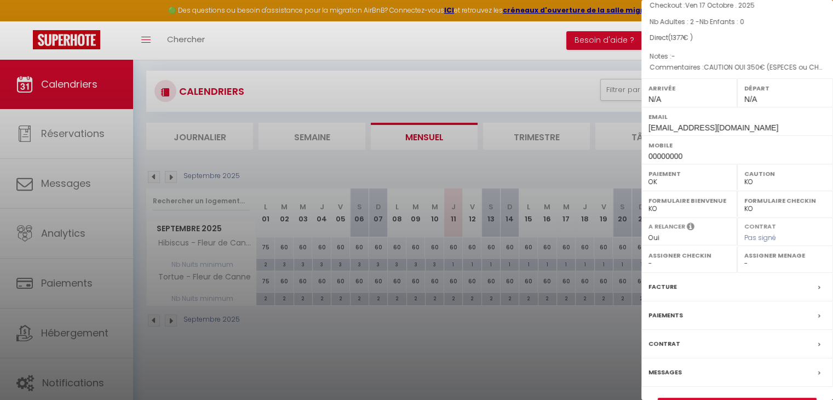
scroll to position [127, 0]
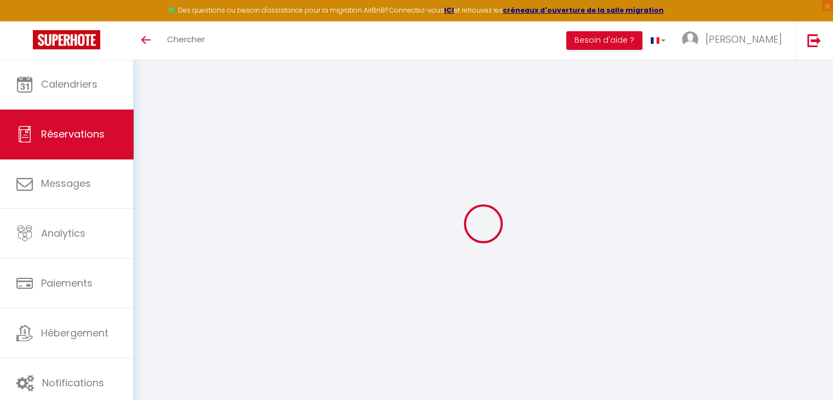
select select
checkbox input "false"
select select
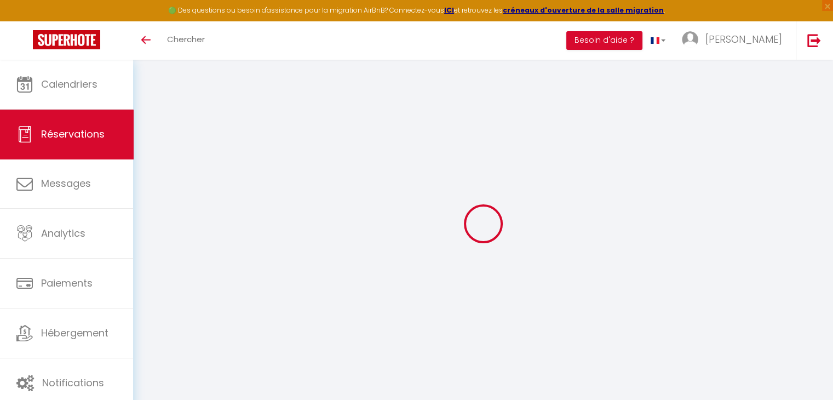
checkbox input "false"
select select
checkbox input "false"
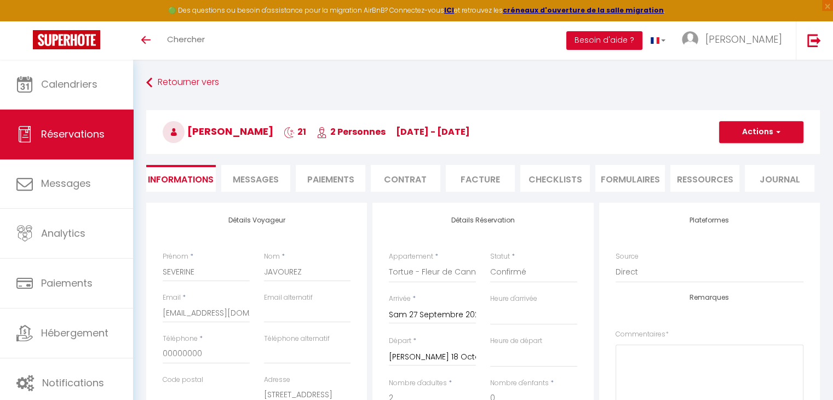
select select
checkbox input "false"
select select
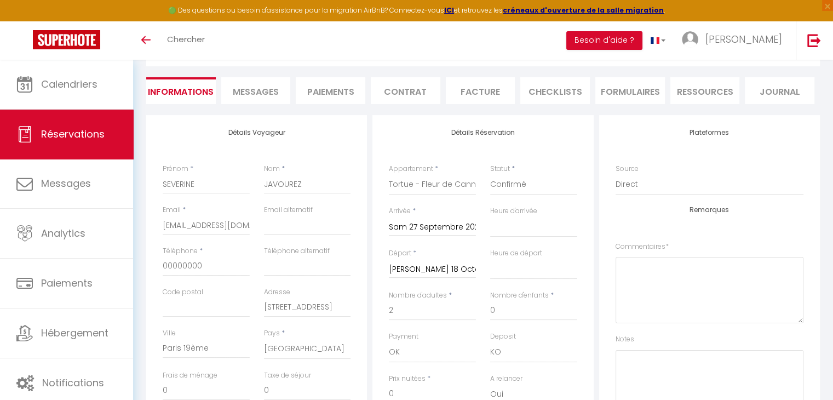
scroll to position [110, 0]
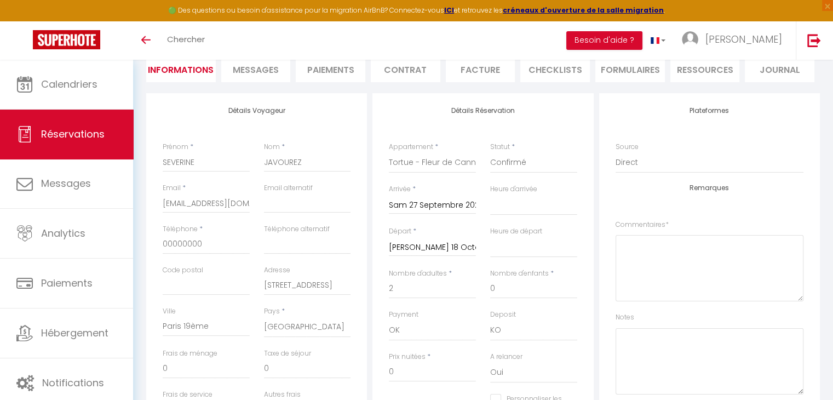
click at [428, 246] on input "[PERSON_NAME] 18 Octobre 2025" at bounding box center [432, 247] width 87 height 14
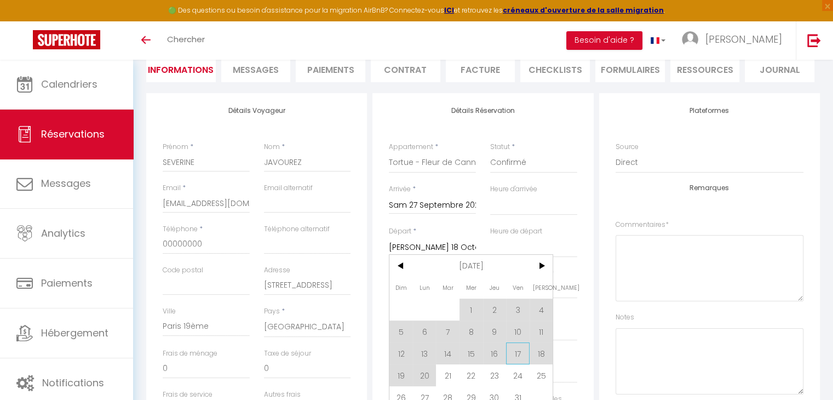
click at [518, 353] on span "17" at bounding box center [518, 353] width 24 height 22
select select
type input "Ven 17 Octobre 2025"
select select
checkbox input "false"
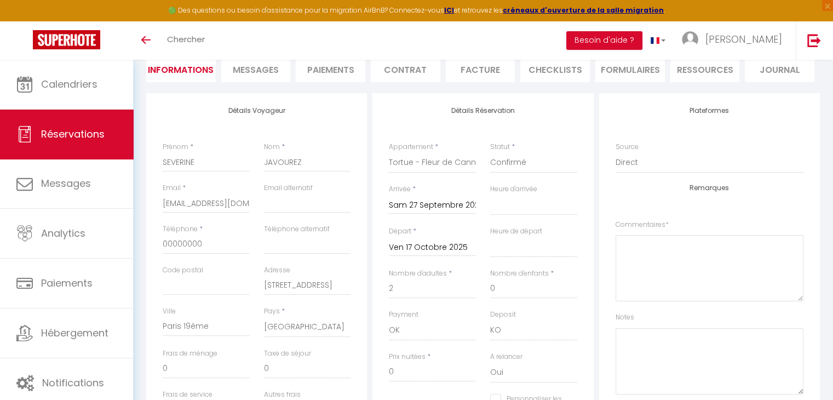
type input "40"
type input "32"
select select
type input "1305"
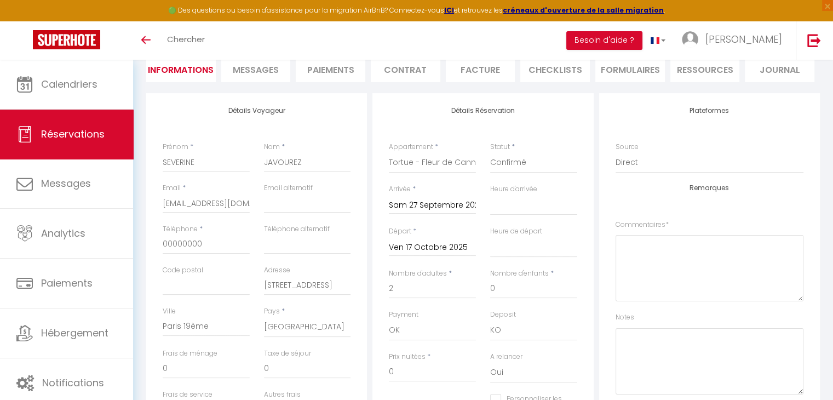
checkbox input "false"
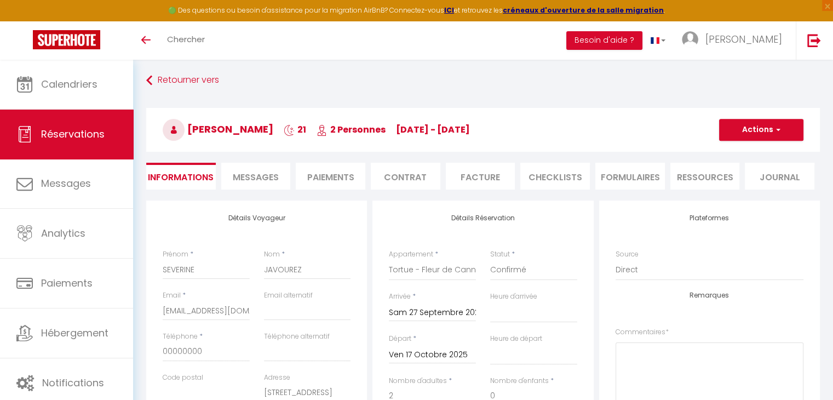
scroll to position [0, 0]
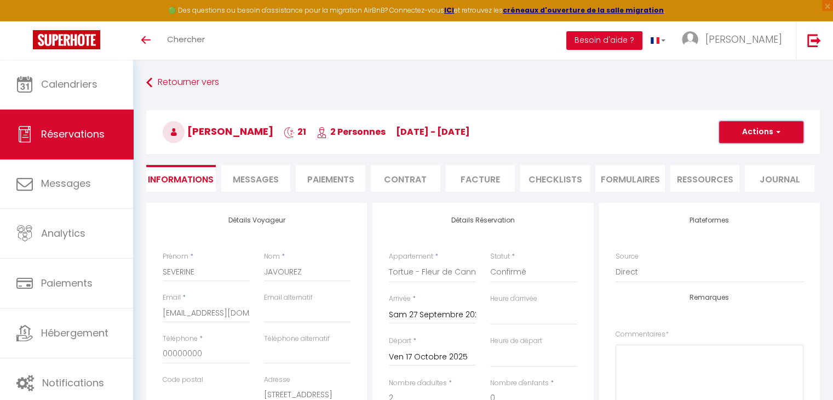
click at [743, 139] on button "Actions" at bounding box center [761, 132] width 84 height 22
click at [736, 153] on link "Enregistrer" at bounding box center [750, 156] width 87 height 14
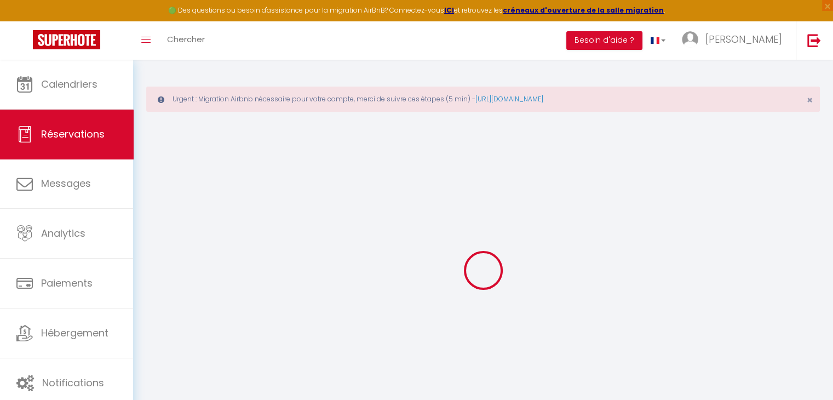
type input "SEVERINE"
type input "JAVOUREZ"
type input "[EMAIL_ADDRESS][DOMAIN_NAME]"
type input "00000000"
type input "[STREET_ADDRESS]"
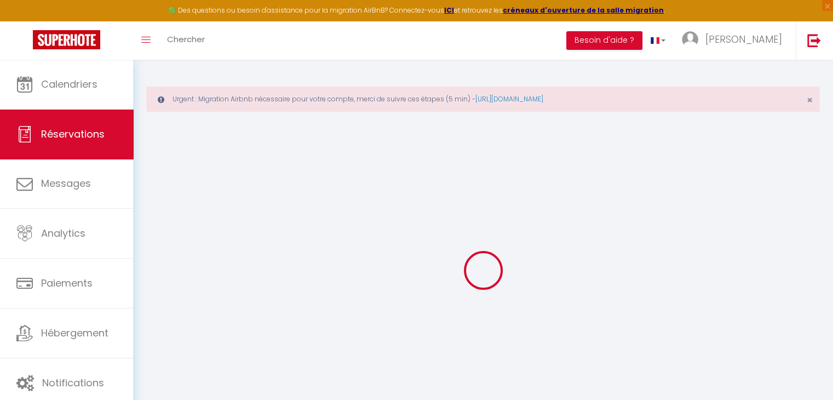
type input "Paris 19ème"
select select "FR"
select select "76055"
select select "1"
type input "Sam 27 Septembre 2025"
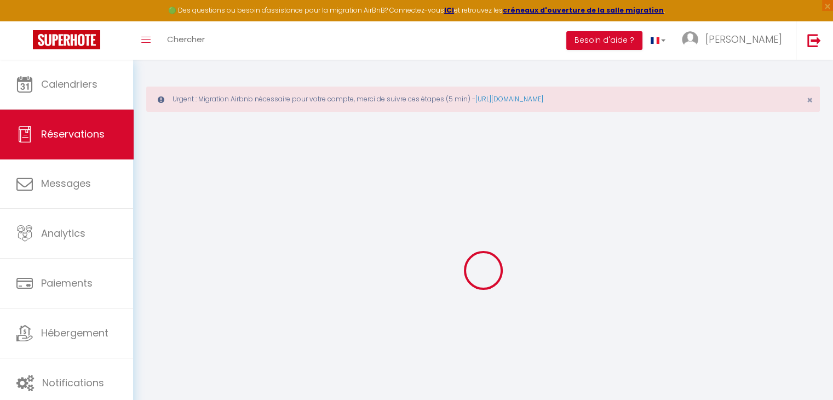
select select
type input "Ven 17 Octobre 2025"
select select
type input "2"
select select "12"
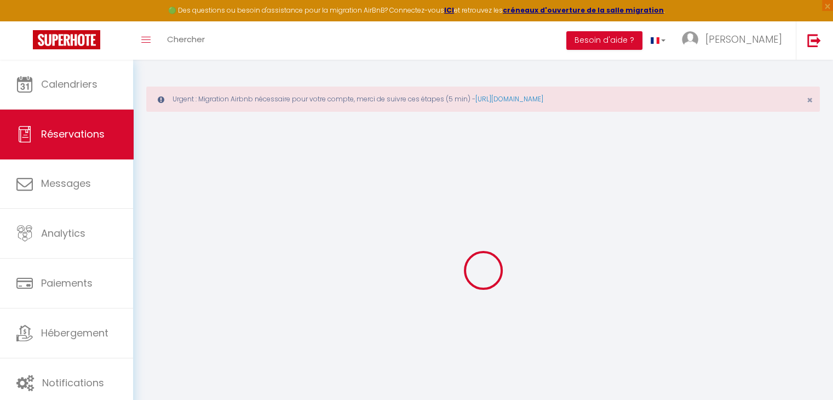
select select
type input "1305"
checkbox input "false"
type input "1377"
type input "0"
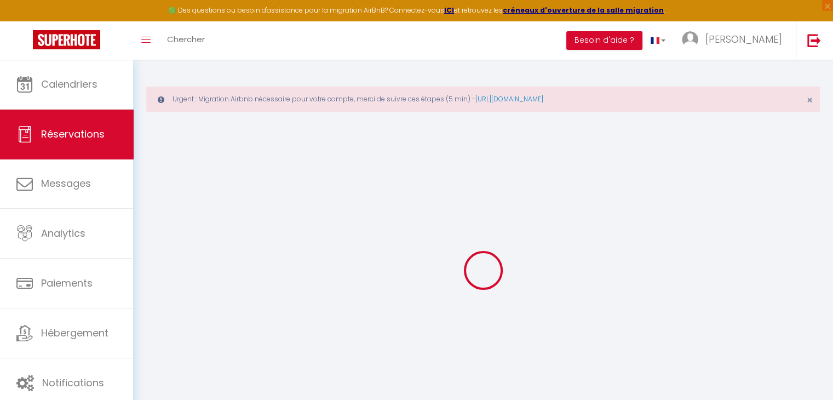
type input "0"
select select
select select "14"
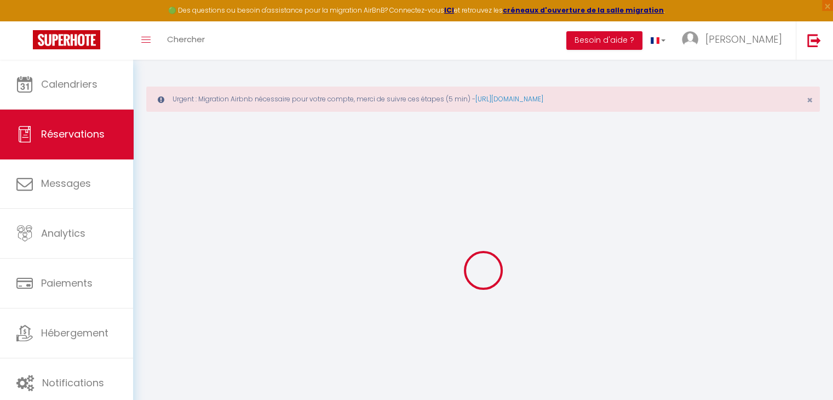
checkbox input "false"
select select
checkbox input "false"
select select
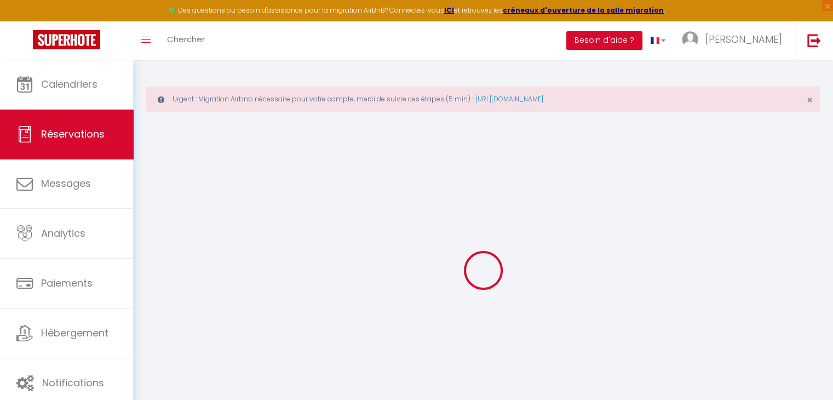
select select
checkbox input "false"
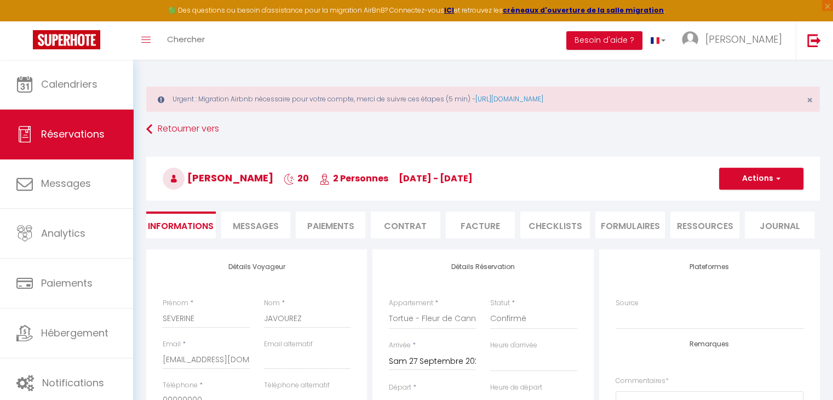
type input "40"
type input "32"
select select
checkbox input "false"
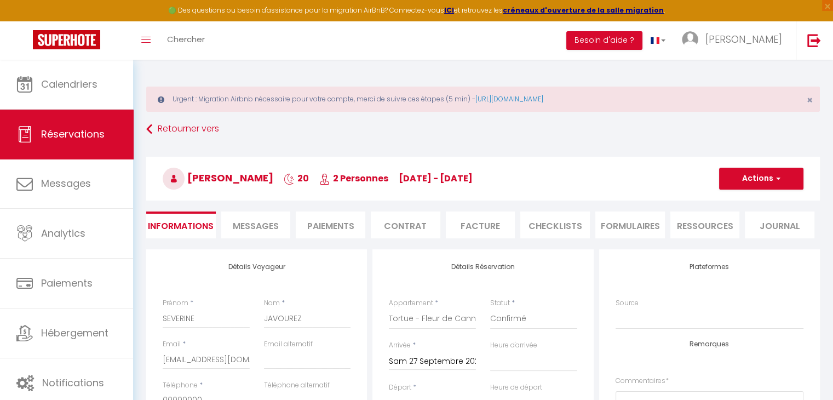
select select
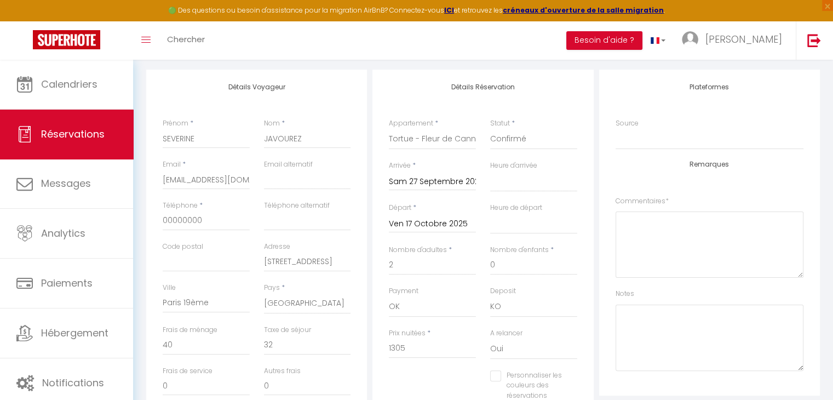
scroll to position [219, 0]
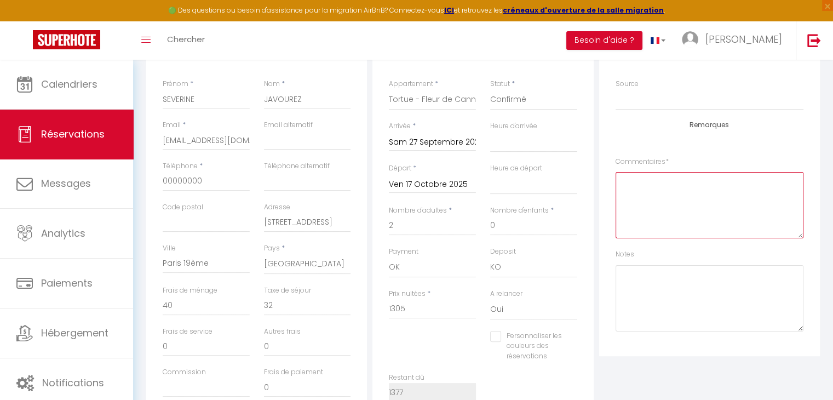
click at [702, 207] on textarea at bounding box center [710, 205] width 188 height 66
click at [659, 201] on textarea "CAUTION OUI 350€ (ESPECES ou CHEQUE FLAM) - Montant séjour :" at bounding box center [710, 205] width 188 height 66
type textarea "CAUTION OUI 350€ (ESPECES ou CHEQUE FLAM) - Montant total séjour : 1432€ acompt…"
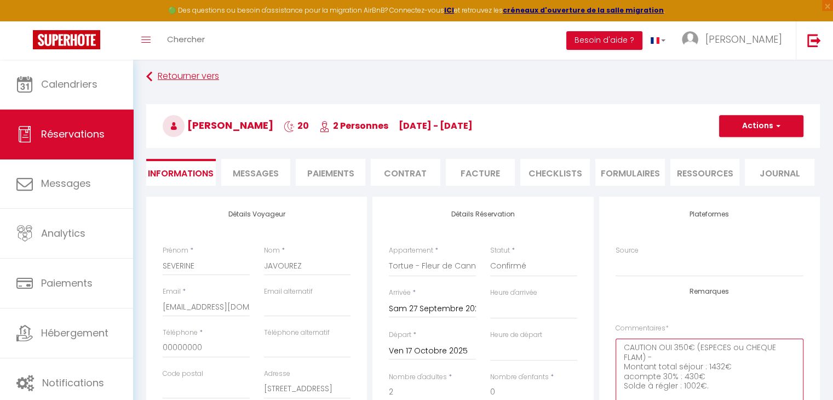
scroll to position [0, 0]
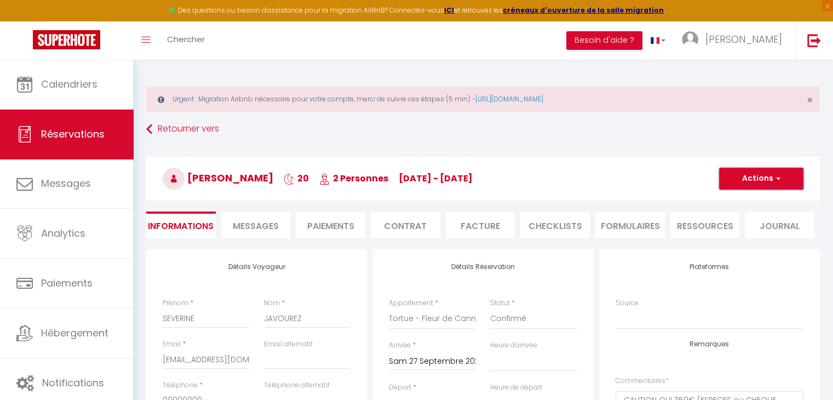
click at [746, 185] on button "Actions" at bounding box center [761, 179] width 84 height 22
click at [738, 202] on link "Enregistrer" at bounding box center [750, 203] width 87 height 14
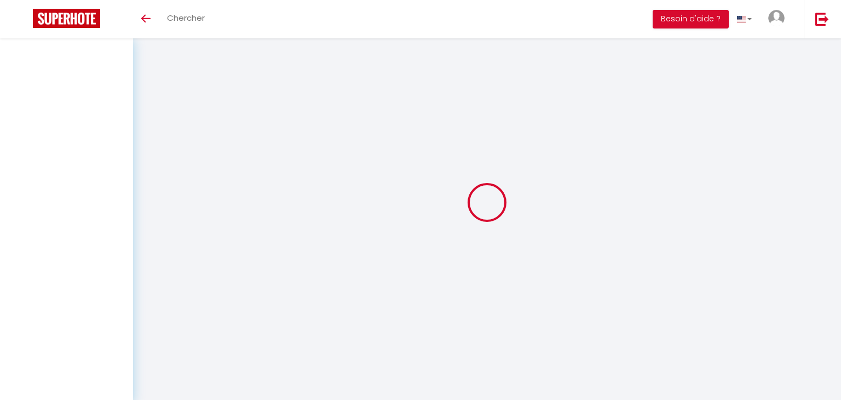
select select
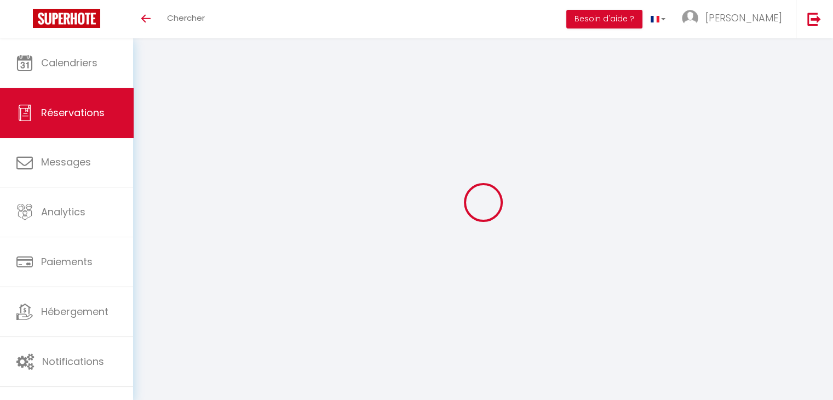
select select
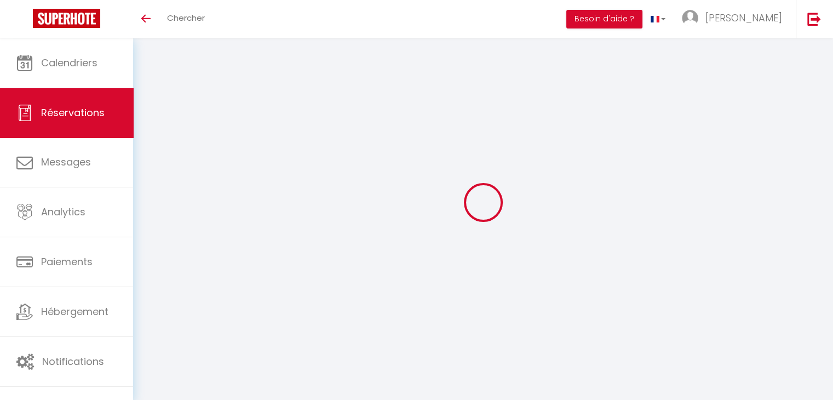
select select
checkbox input "false"
select select
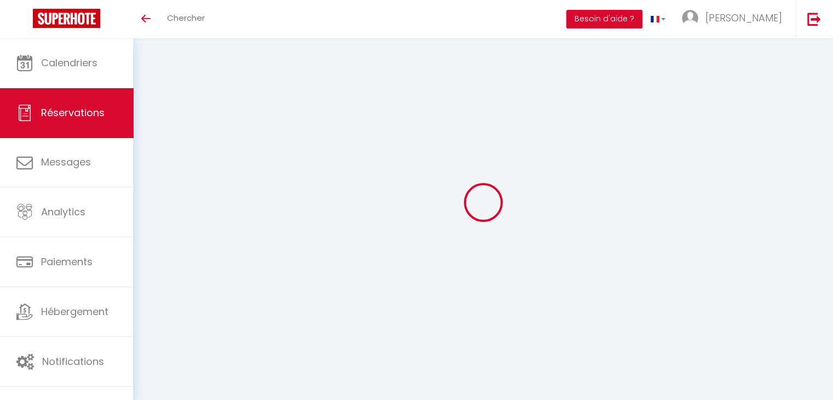
select select
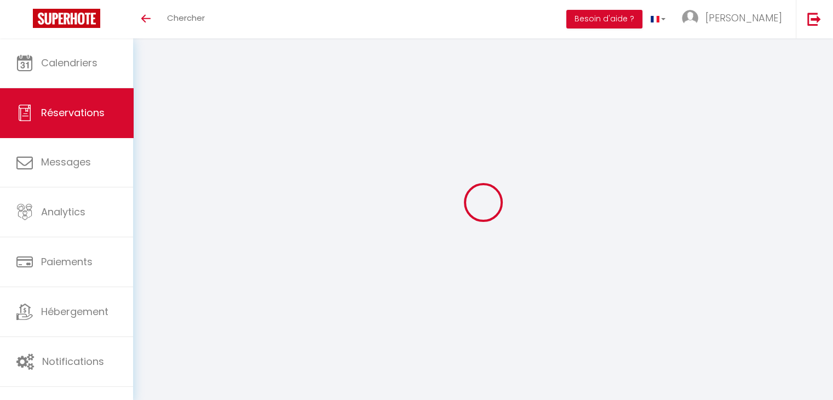
checkbox input "false"
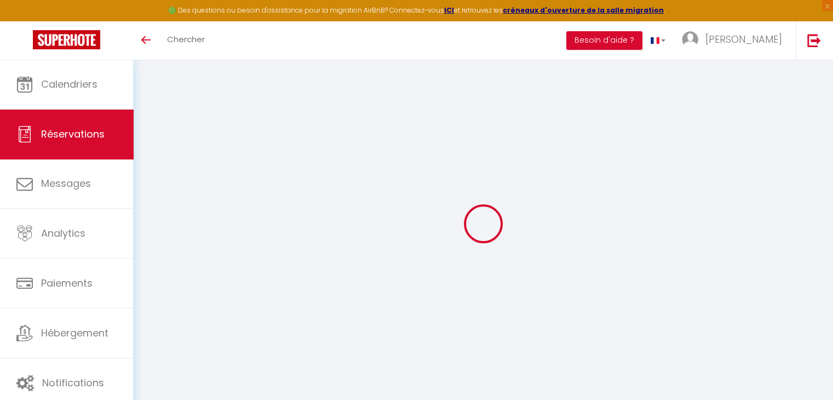
type input "SEVERINE"
type input "JAVOUREZ"
type input "[EMAIL_ADDRESS][DOMAIN_NAME]"
type input "00000000"
type input "[STREET_ADDRESS]"
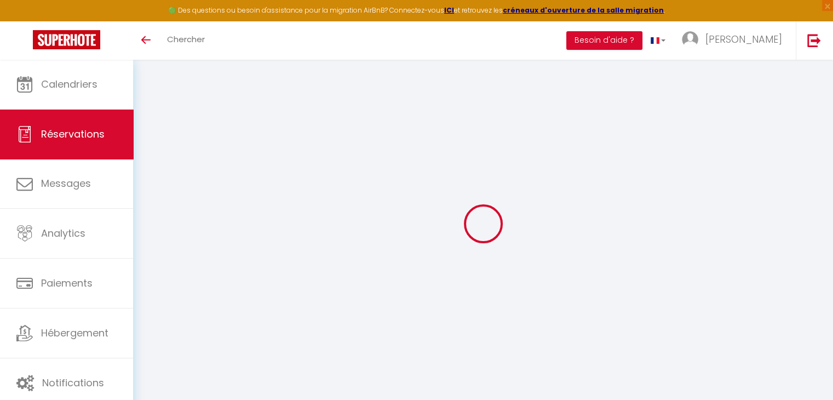
type input "Paris 19ème"
select select "FR"
select select "76055"
select select "1"
type input "Sam 27 Septembre 2025"
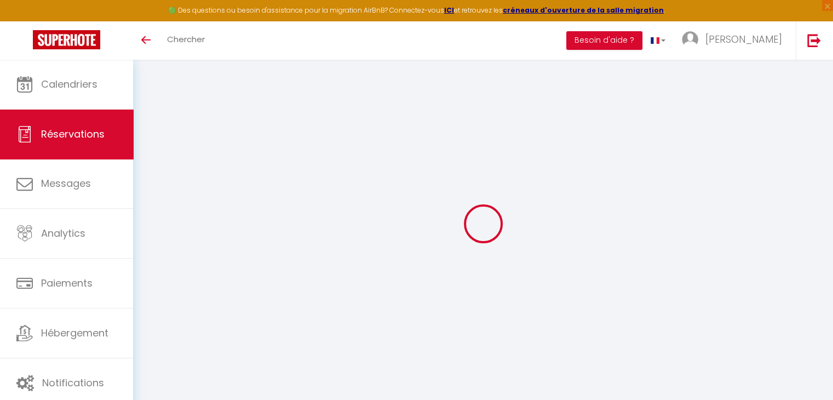
select select
type input "Ven 17 Octobre 2025"
select select
type input "2"
select select "12"
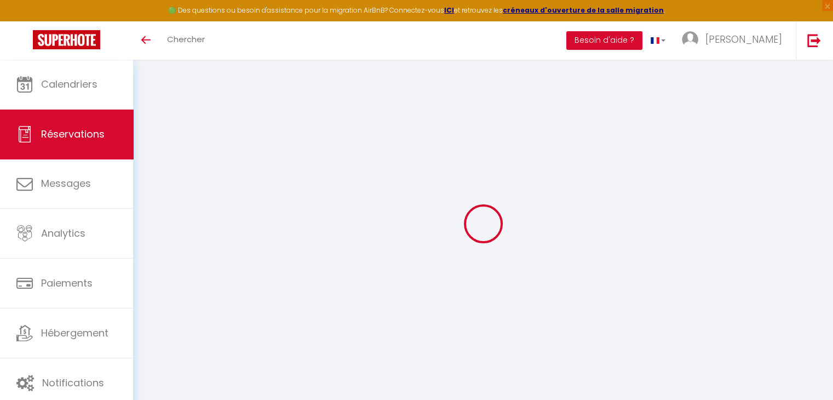
select select
type input "1305"
checkbox input "false"
type input "1377"
type input "0"
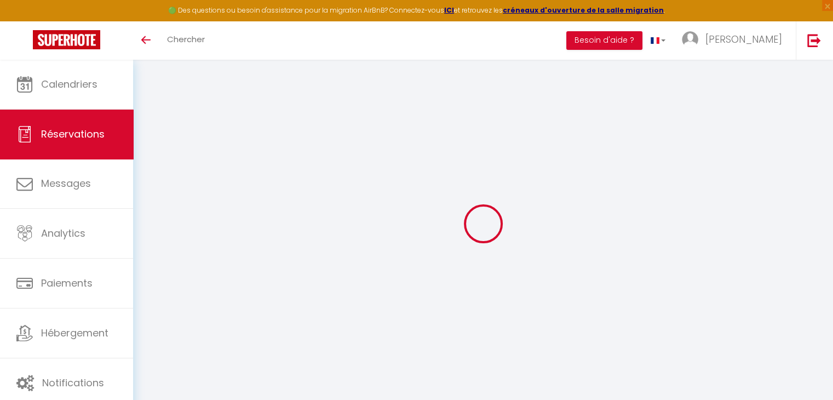
type input "0"
select select
select select "14"
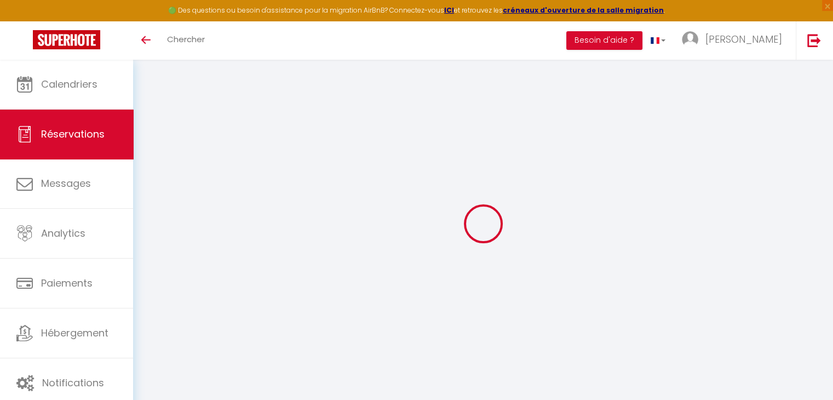
checkbox input "false"
select select
checkbox input "false"
select select
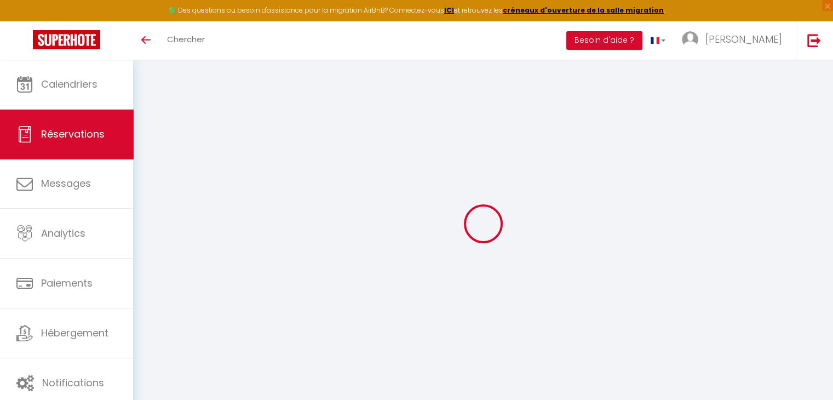
select select
checkbox input "false"
type textarea "CAUTION OUI 350€ (ESPECES ou CHEQUE FLAM) - Montant total séjour : 1432€ acompt…"
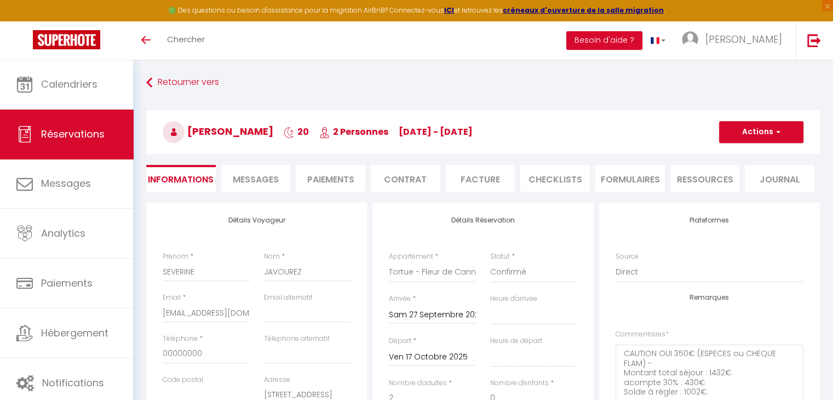
type input "40"
type input "32"
select select
checkbox input "false"
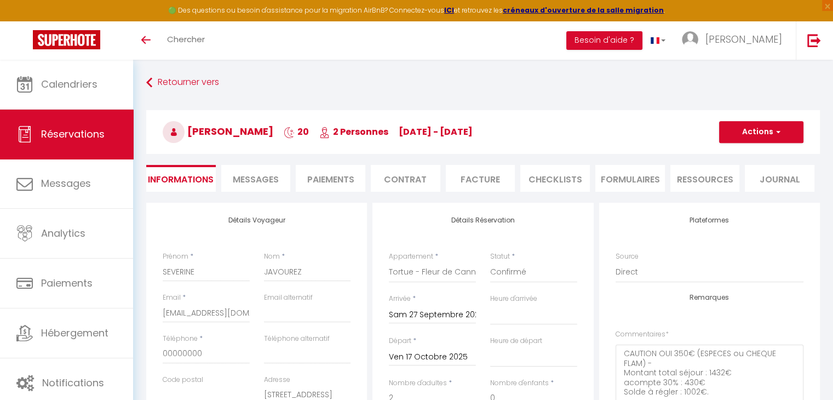
select select
click at [209, 268] on input "SEVERINE" at bounding box center [206, 272] width 87 height 20
type input "SEVERINE"
select select
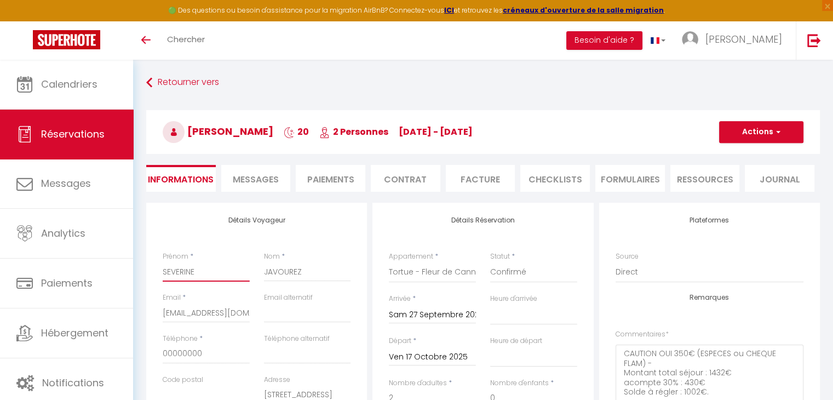
select select
checkbox input "false"
type input "SEVERINE 1"
select select
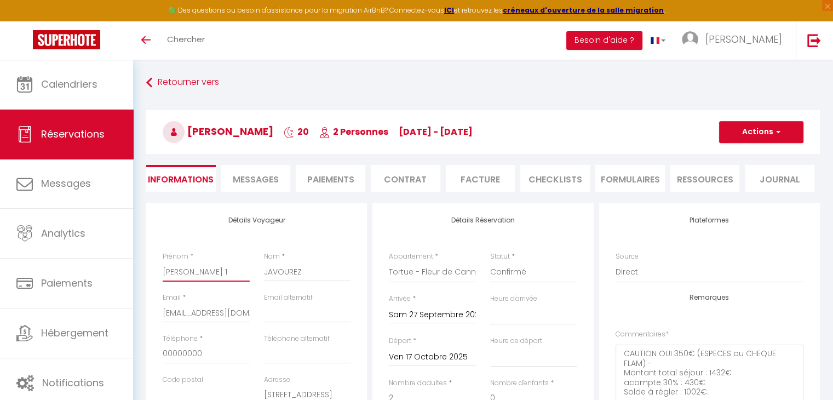
checkbox input "false"
type input "SEVERINE"
select select
checkbox input "false"
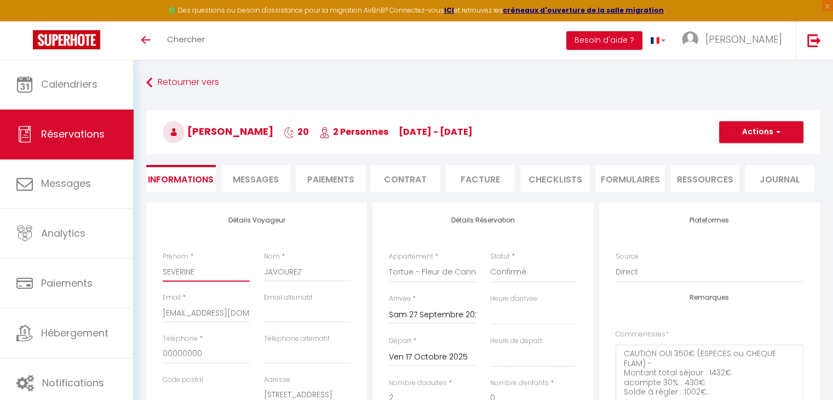
type input "SEVERINE &"
select select
checkbox input "false"
type input "SEVERINE &"
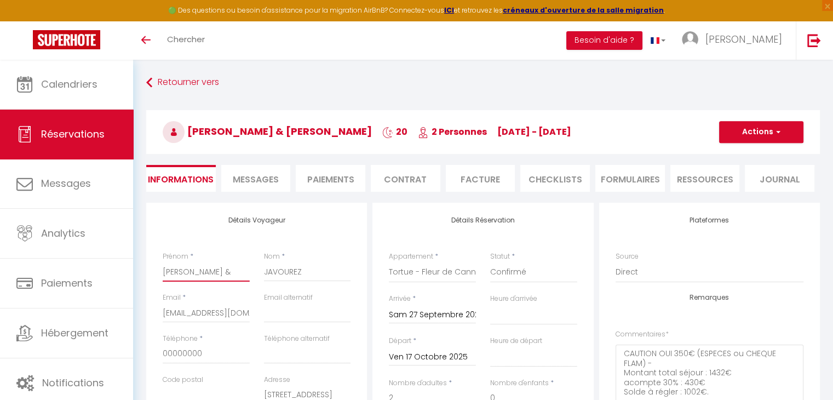
select select
checkbox input "false"
type input "SEVERINE & J"
select select
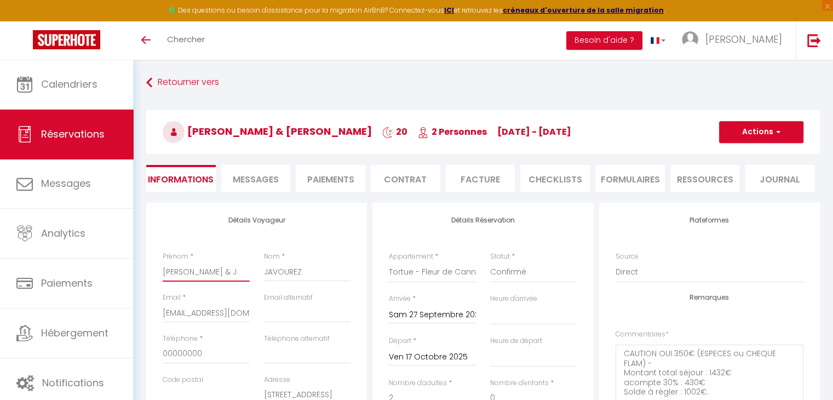
select select
checkbox input "false"
type input "SEVERINE & JE"
select select
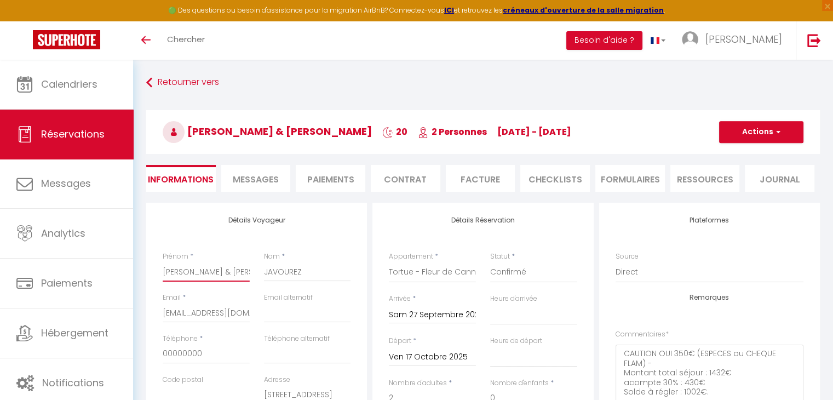
checkbox input "false"
type input "SEVERINE & JEA"
select select
checkbox input "false"
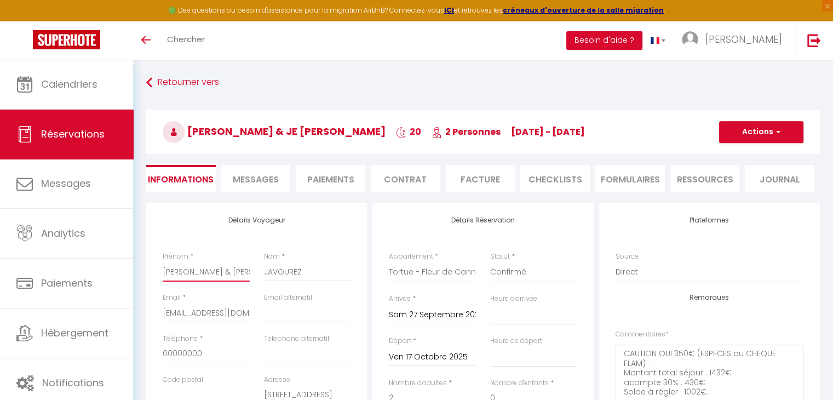
type input "SEVERINE & JEAN"
select select
checkbox input "false"
type input "SEVERINE & JEAN"
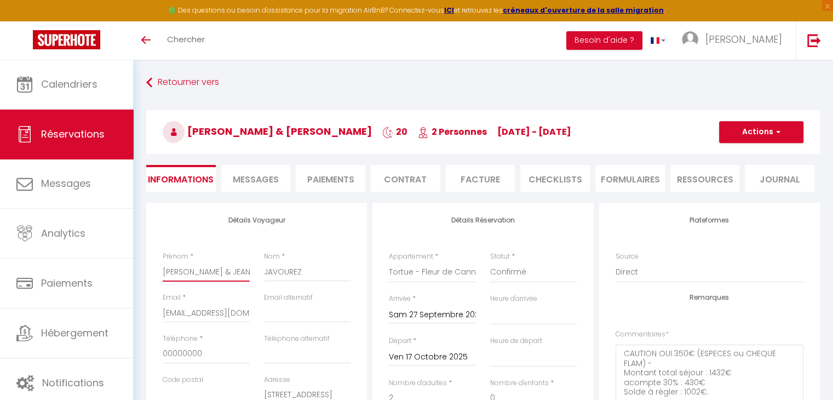
select select
checkbox input "false"
type input "SEVERINE & JEAN P"
select select
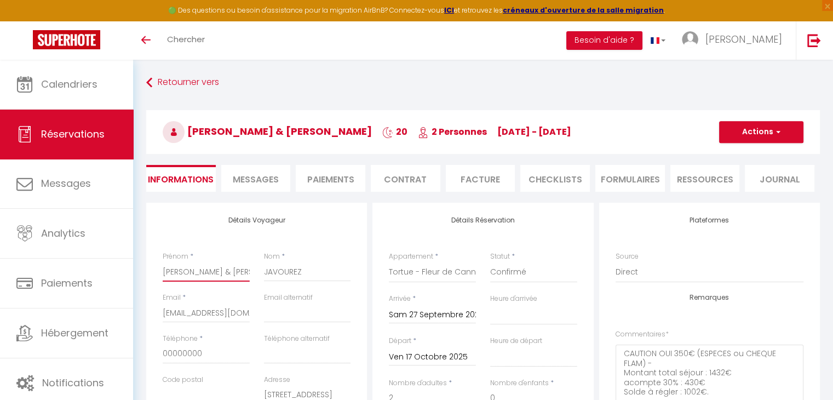
select select
checkbox input "false"
type input "SEVERINE & JEAN PA"
select select
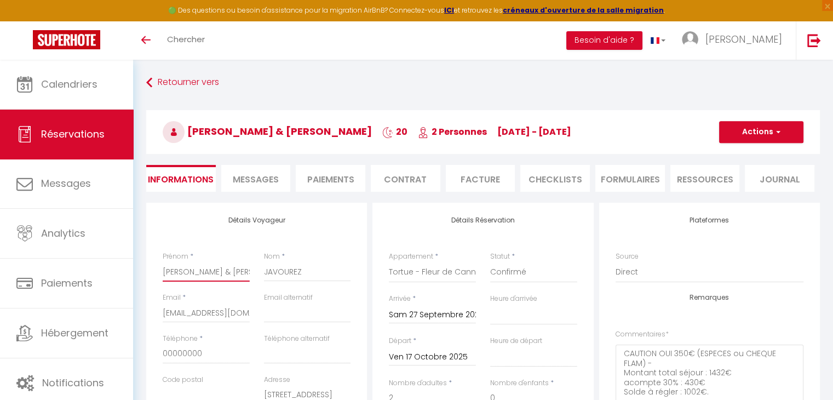
checkbox input "false"
type input "SEVERINE & JEAN PAU"
select select
checkbox input "false"
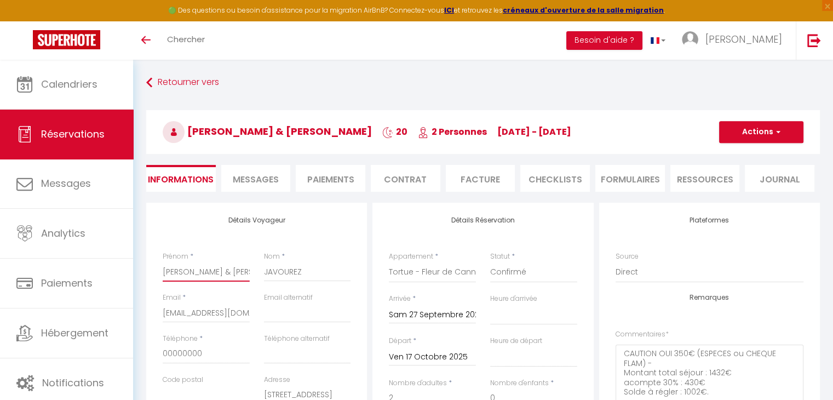
type input "SEVERINE & JEAN PAUL"
select select
checkbox input "false"
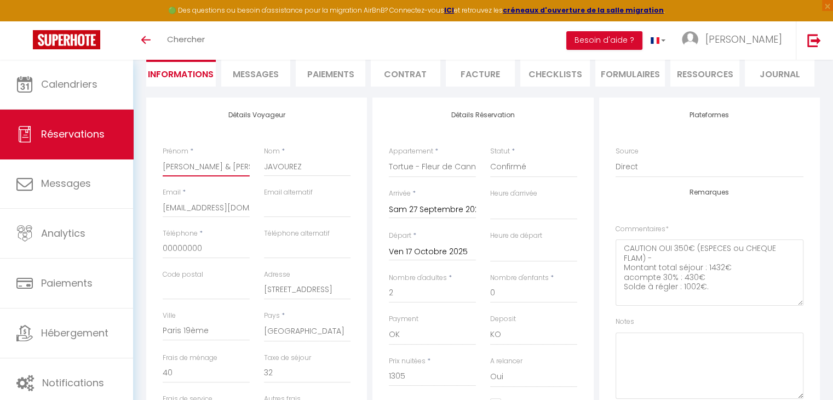
scroll to position [110, 0]
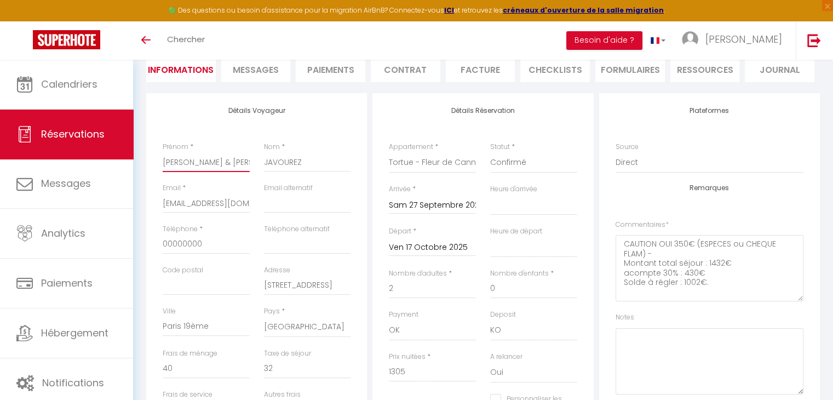
type input "SEVERINE & JEAN PAUL"
drag, startPoint x: 182, startPoint y: 244, endPoint x: 139, endPoint y: 244, distance: 43.3
click at [139, 244] on div "Détails Voyageur Prénom * SEVERINE & JEAN PAUL Nom * JAVOUREZ Email * xxx@gmail…" at bounding box center [483, 397] width 688 height 609
paste input "6 13 02 89 17"
type input "6 13 02 89 17"
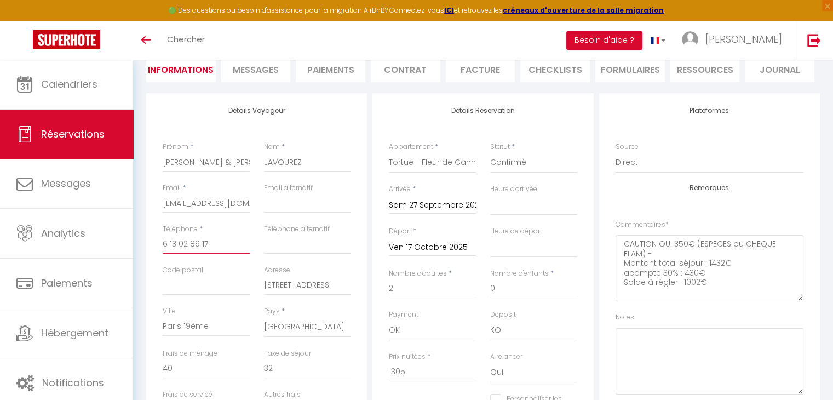
select select
checkbox input "false"
click at [164, 242] on input "6 13 02 89 17" at bounding box center [206, 244] width 87 height 20
type input "+6 13 02 89 17"
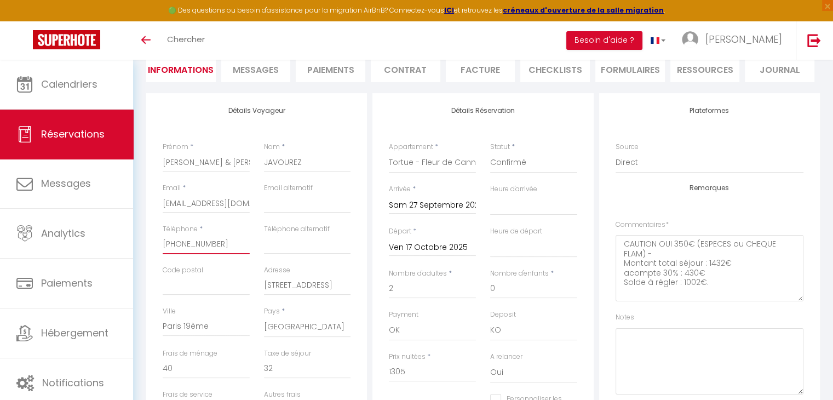
select select
checkbox input "false"
type input "+36 13 02 89 17"
select select
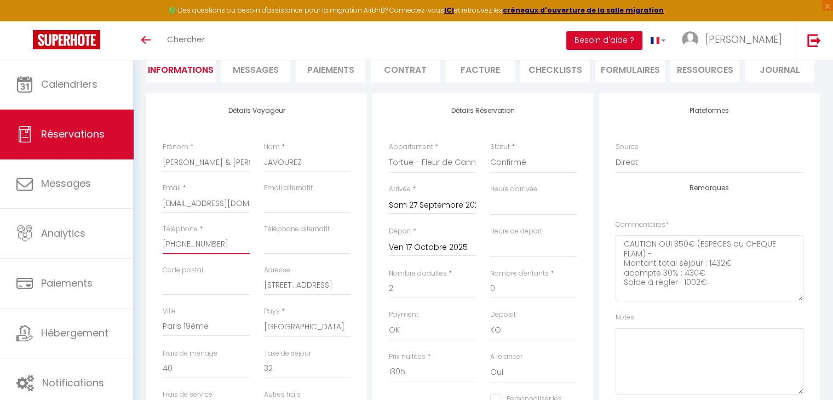
select select
checkbox input "false"
type input "+336 13 02 89 17"
select select
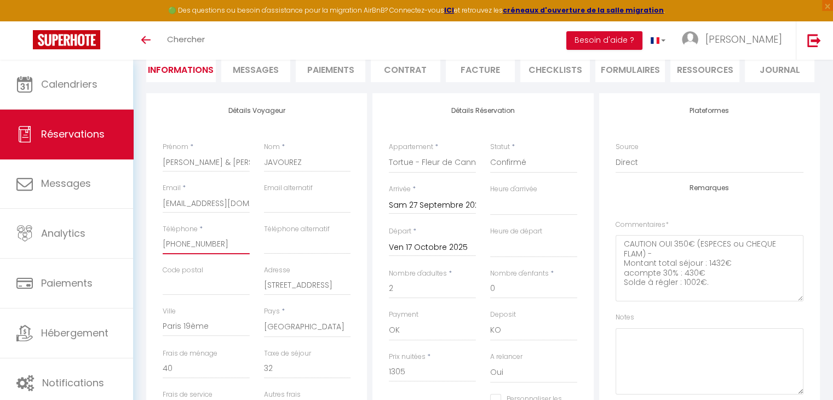
checkbox input "false"
type input "+33 6 13 02 89 17"
select select
checkbox input "false"
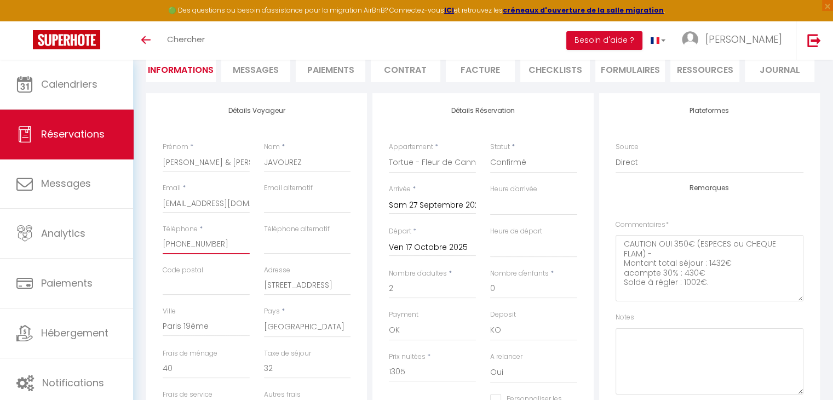
type input "+33 6 13 02 89 17"
click at [298, 237] on input "Téléphone alternatif" at bounding box center [307, 244] width 87 height 20
type input "+"
select select
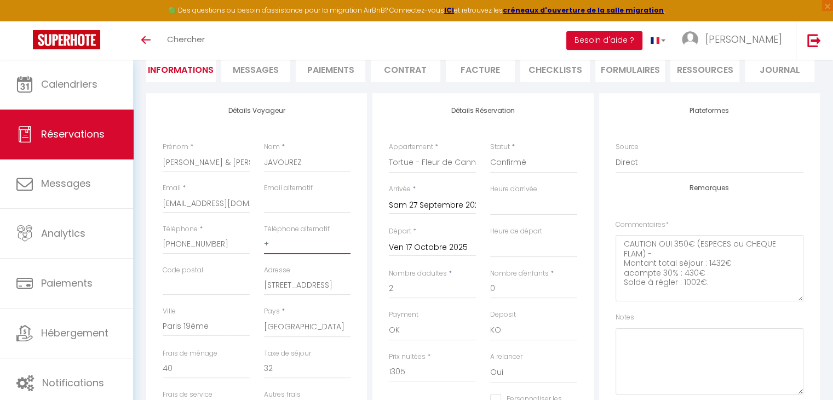
checkbox input "false"
type input "+3"
select select
checkbox input "false"
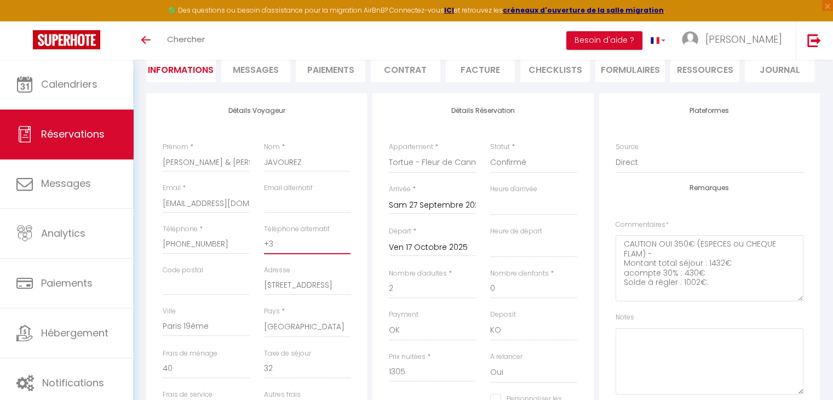
type input "+33"
select select
checkbox input "false"
paste input "6 03 08 41 12"
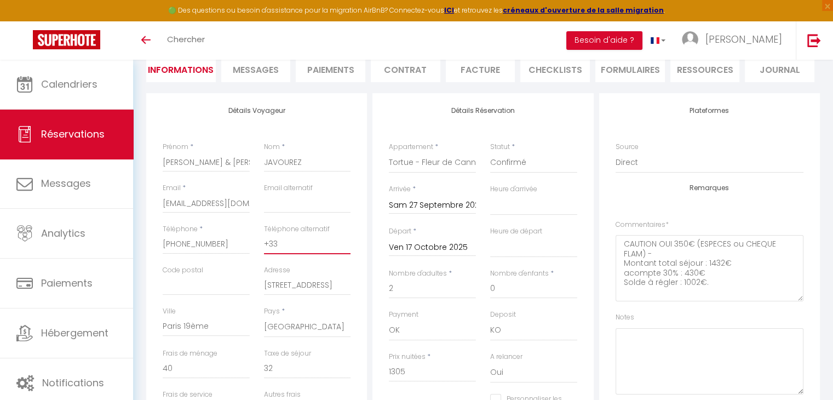
type input "+33 6 03 08 41 12"
select select
checkbox input "false"
type input "+33 6 03 08 41 12"
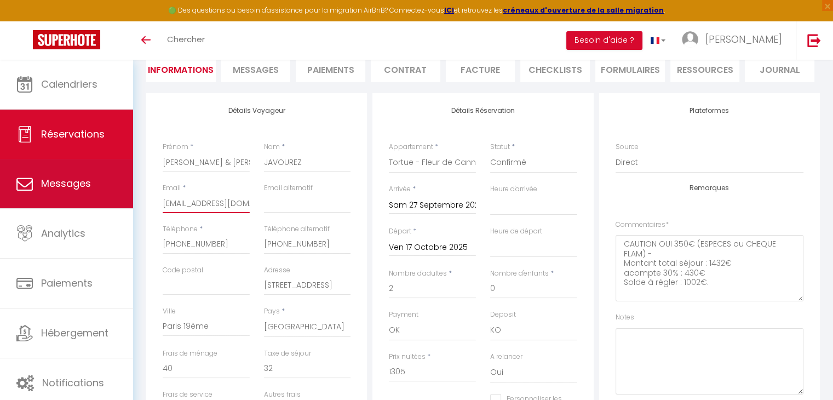
drag, startPoint x: 228, startPoint y: 204, endPoint x: 127, endPoint y: 207, distance: 101.4
click at [130, 207] on div "🟢 Des questions ou besoin d'assistance pour la migration AirBnB? Connectez-vous…" at bounding box center [416, 332] width 833 height 765
paste input "sjavourez"
type input "sjavourez@gmail.com"
select select
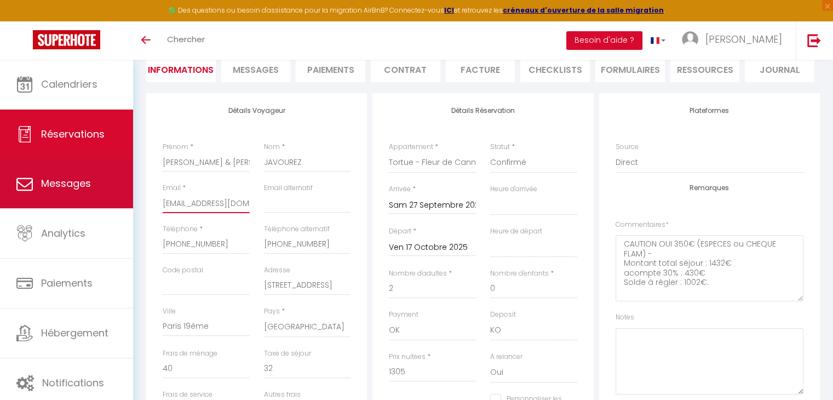
select select
checkbox input "false"
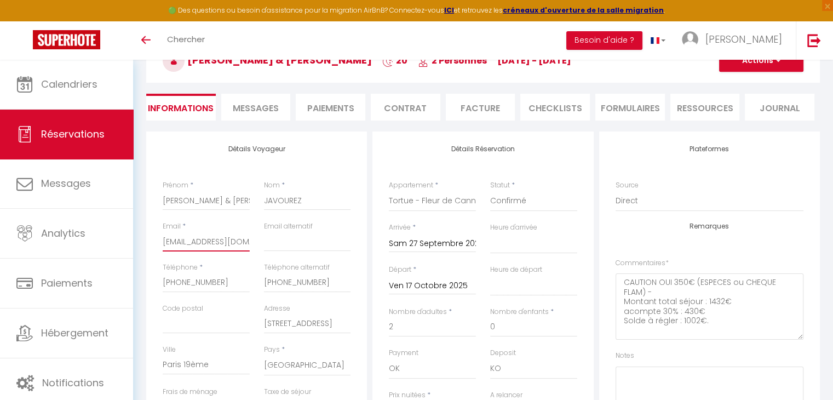
scroll to position [0, 0]
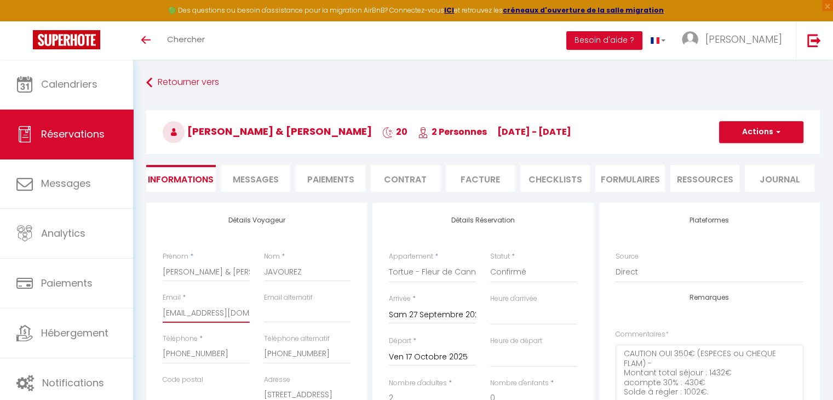
type input "sjavourez@gmail.com"
click at [731, 133] on button "Actions" at bounding box center [761, 132] width 84 height 22
click at [730, 157] on link "Enregistrer" at bounding box center [750, 156] width 87 height 14
